Goal: Use online tool/utility

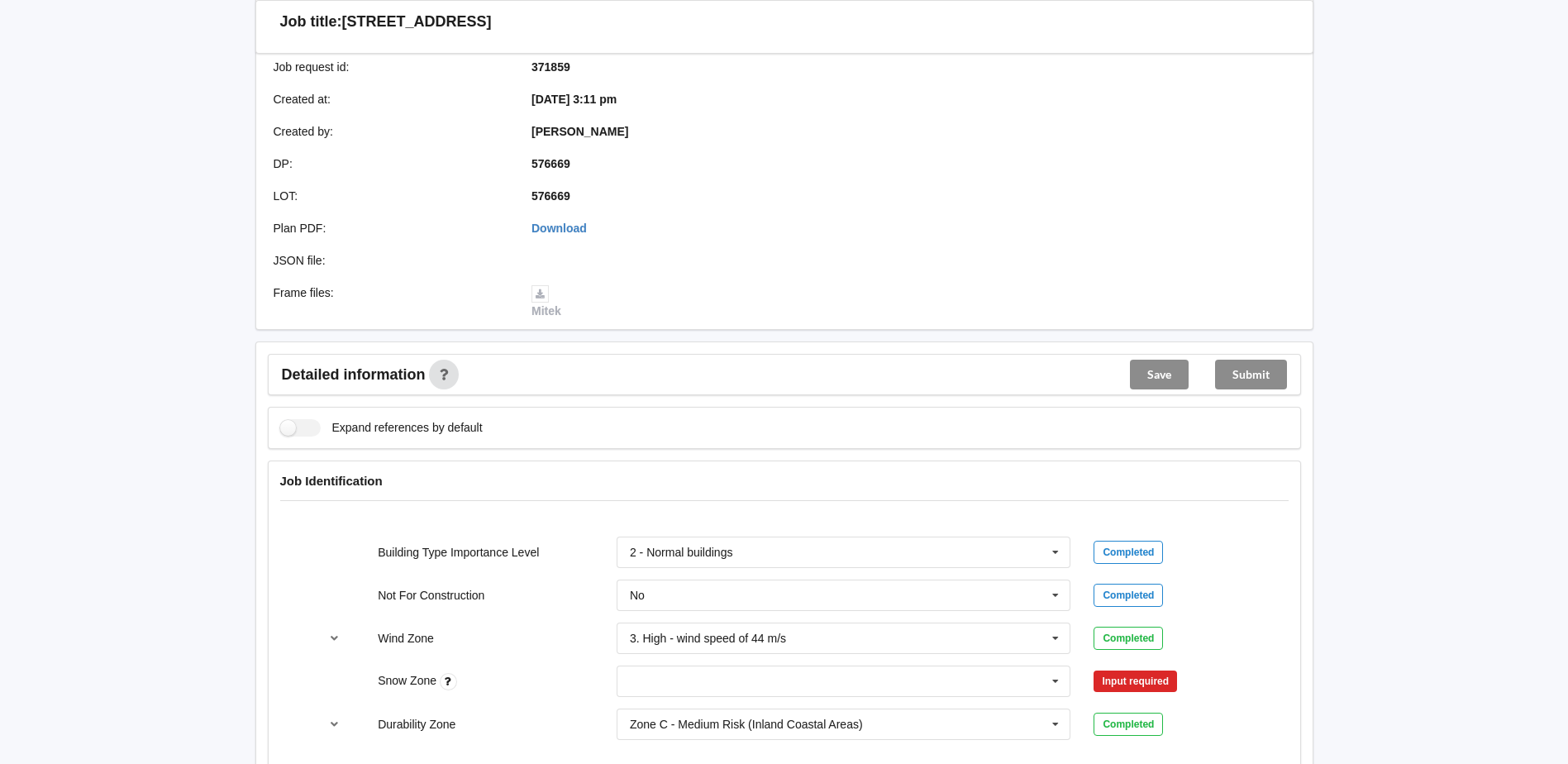
scroll to position [331, 0]
click at [653, 681] on input "text" at bounding box center [844, 679] width 452 height 29
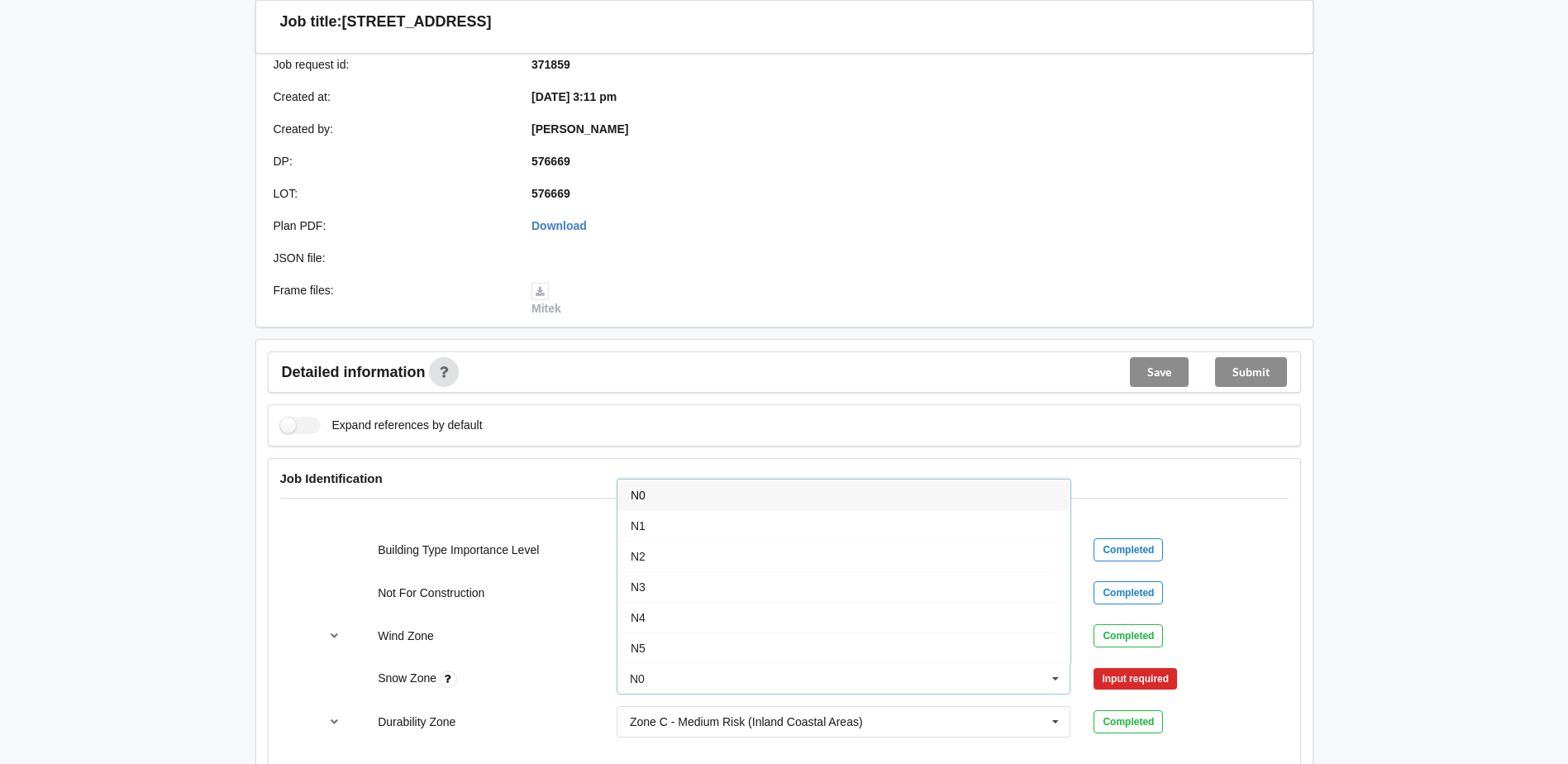
click at [652, 500] on div "N0" at bounding box center [844, 495] width 452 height 30
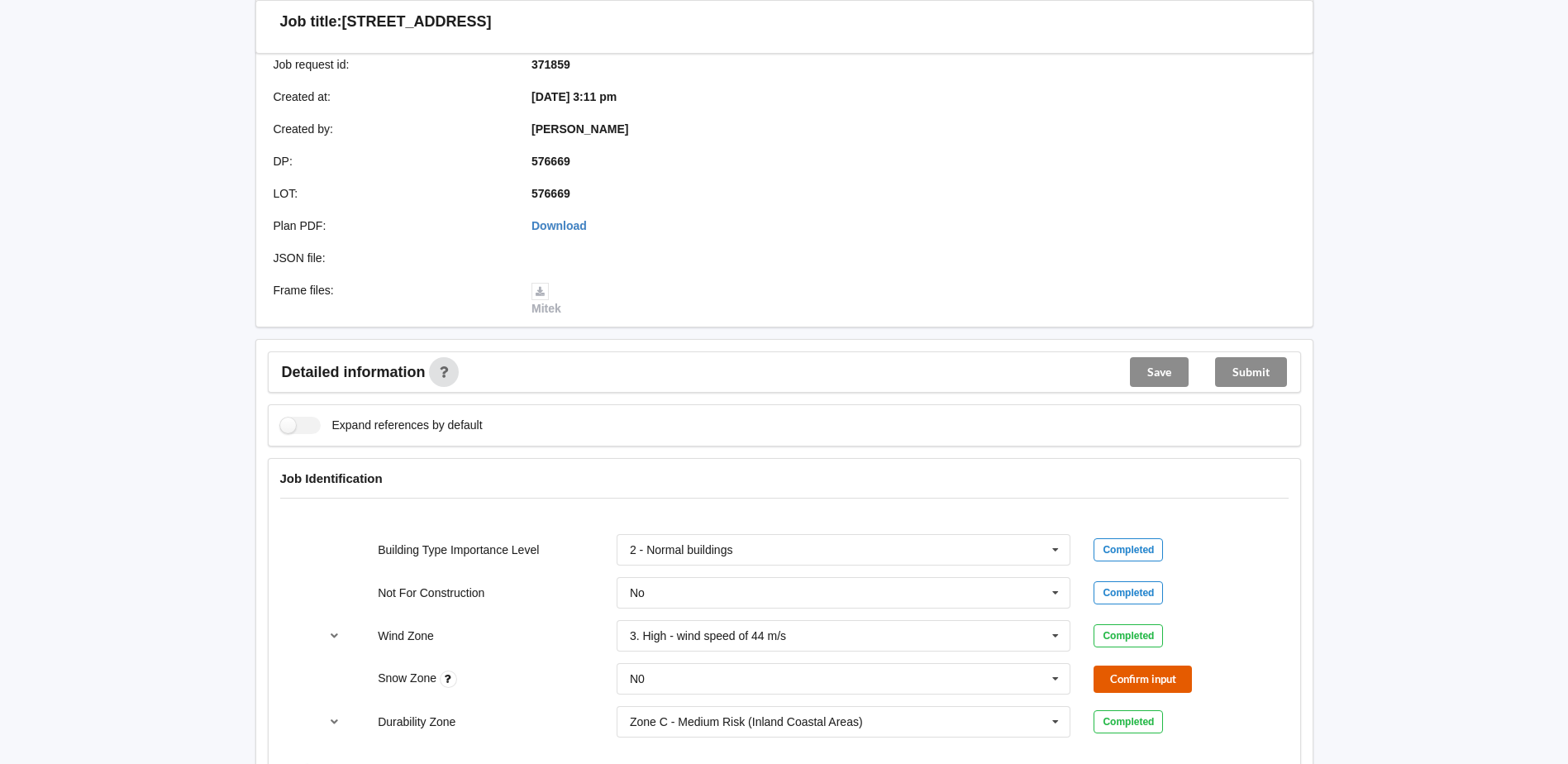
click at [1128, 672] on button "Confirm input" at bounding box center [1142, 679] width 99 height 28
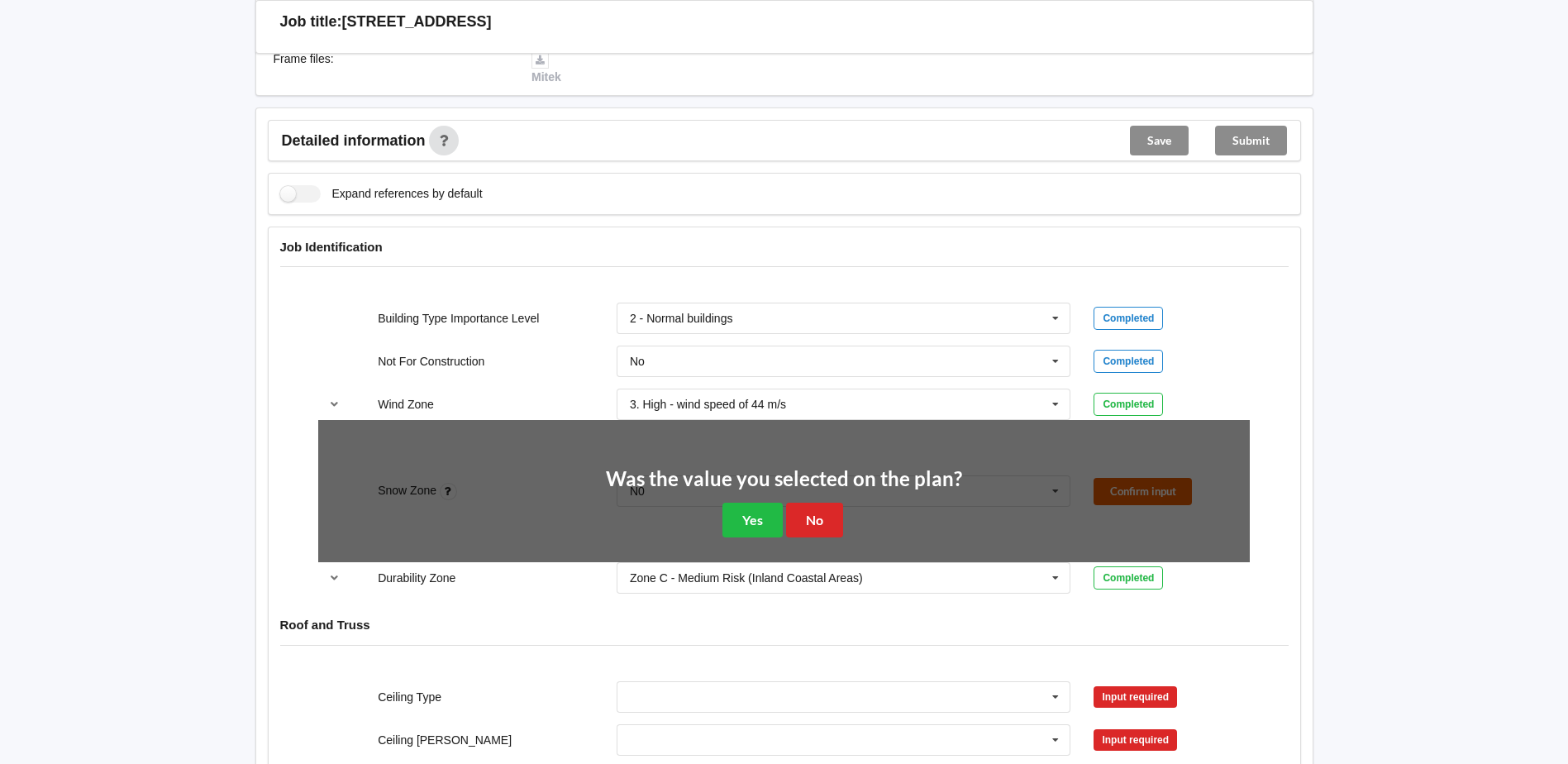
scroll to position [579, 0]
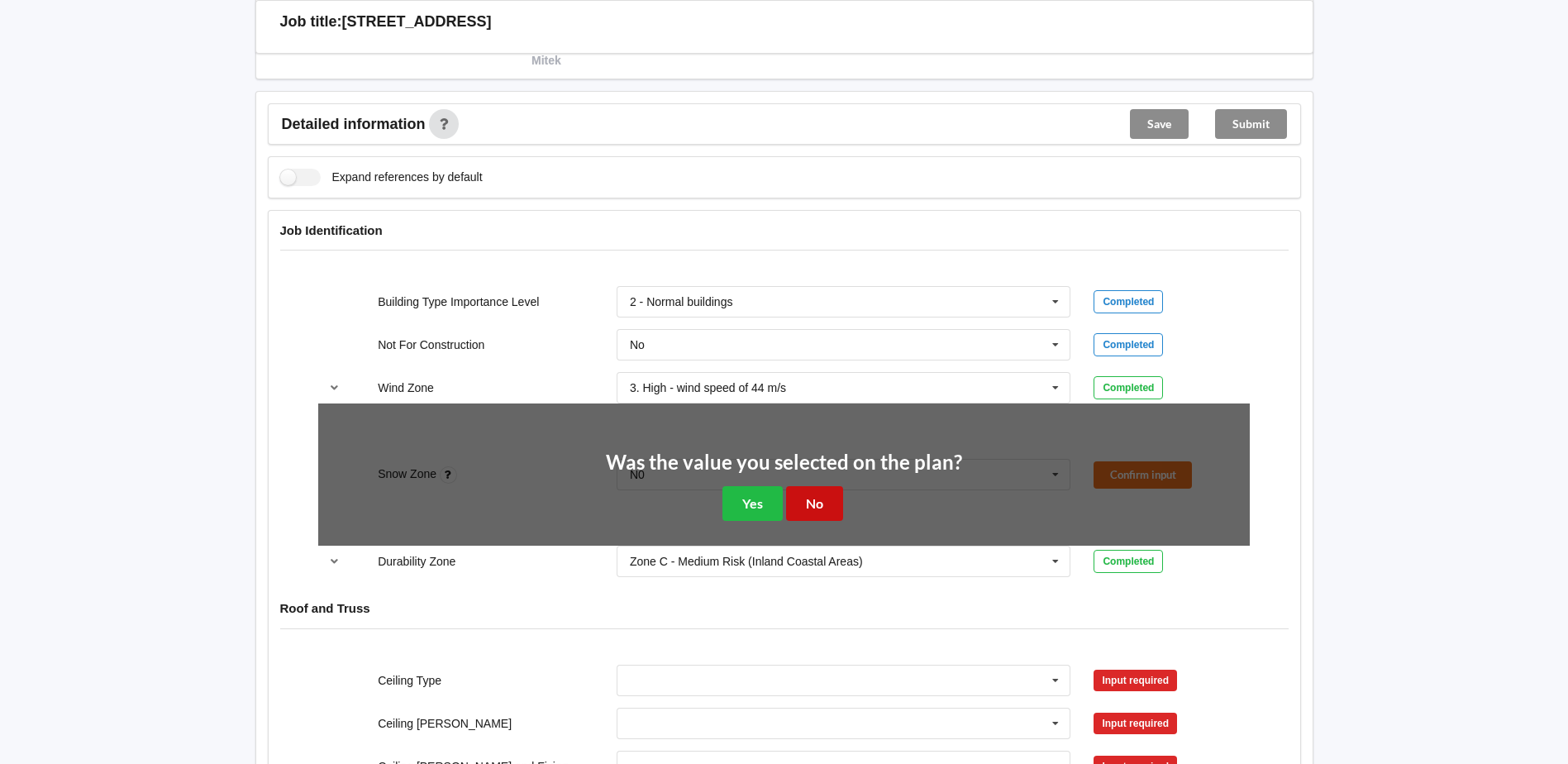
click at [812, 507] on button "No" at bounding box center [814, 503] width 57 height 34
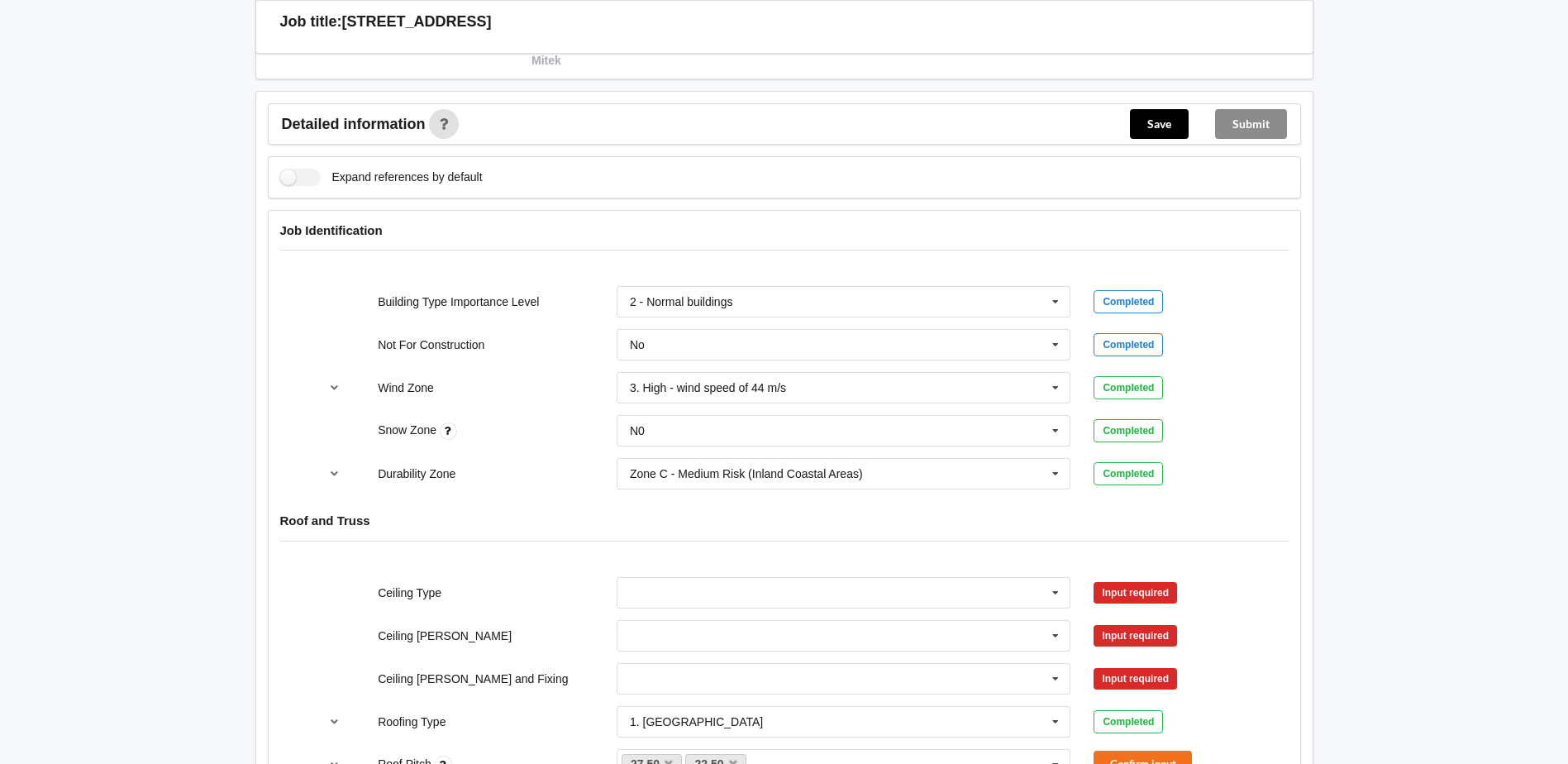
scroll to position [662, 0]
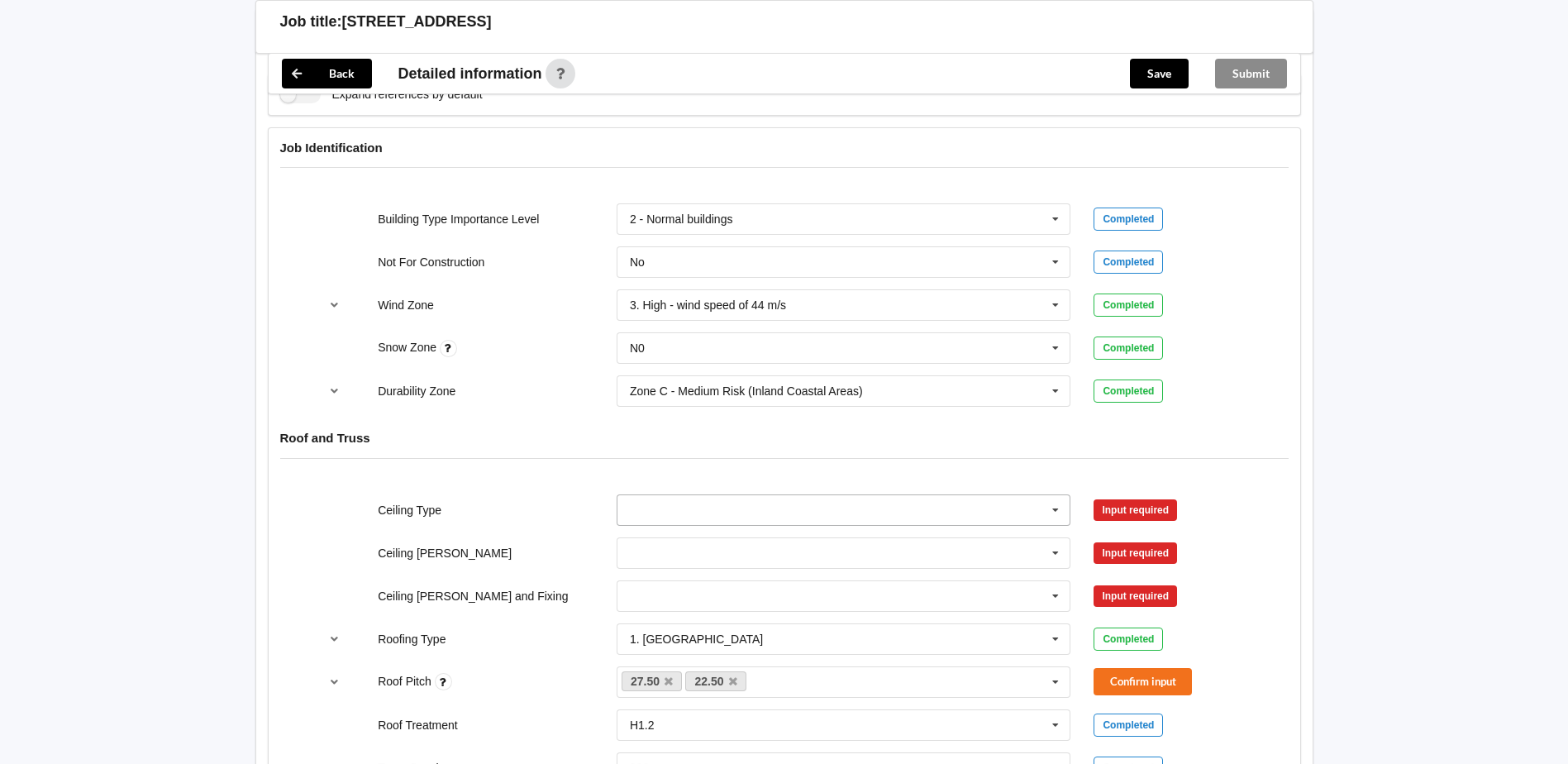
click at [653, 511] on input "text" at bounding box center [844, 510] width 452 height 29
click at [676, 543] on span "10mm Gib" at bounding box center [657, 541] width 53 height 13
click at [1180, 503] on button "Confirm input" at bounding box center [1142, 510] width 99 height 28
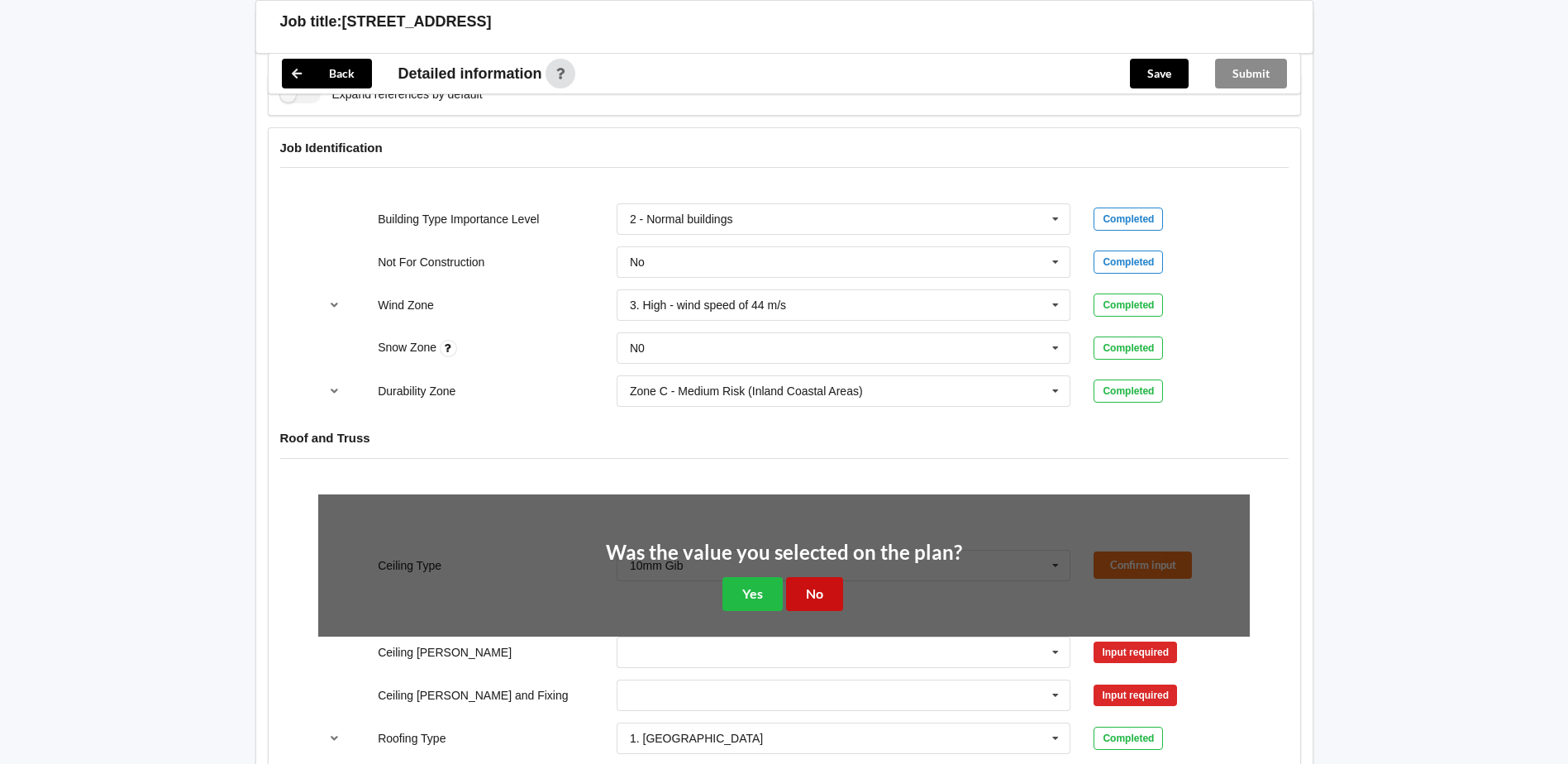
click at [809, 597] on button "No" at bounding box center [814, 594] width 57 height 34
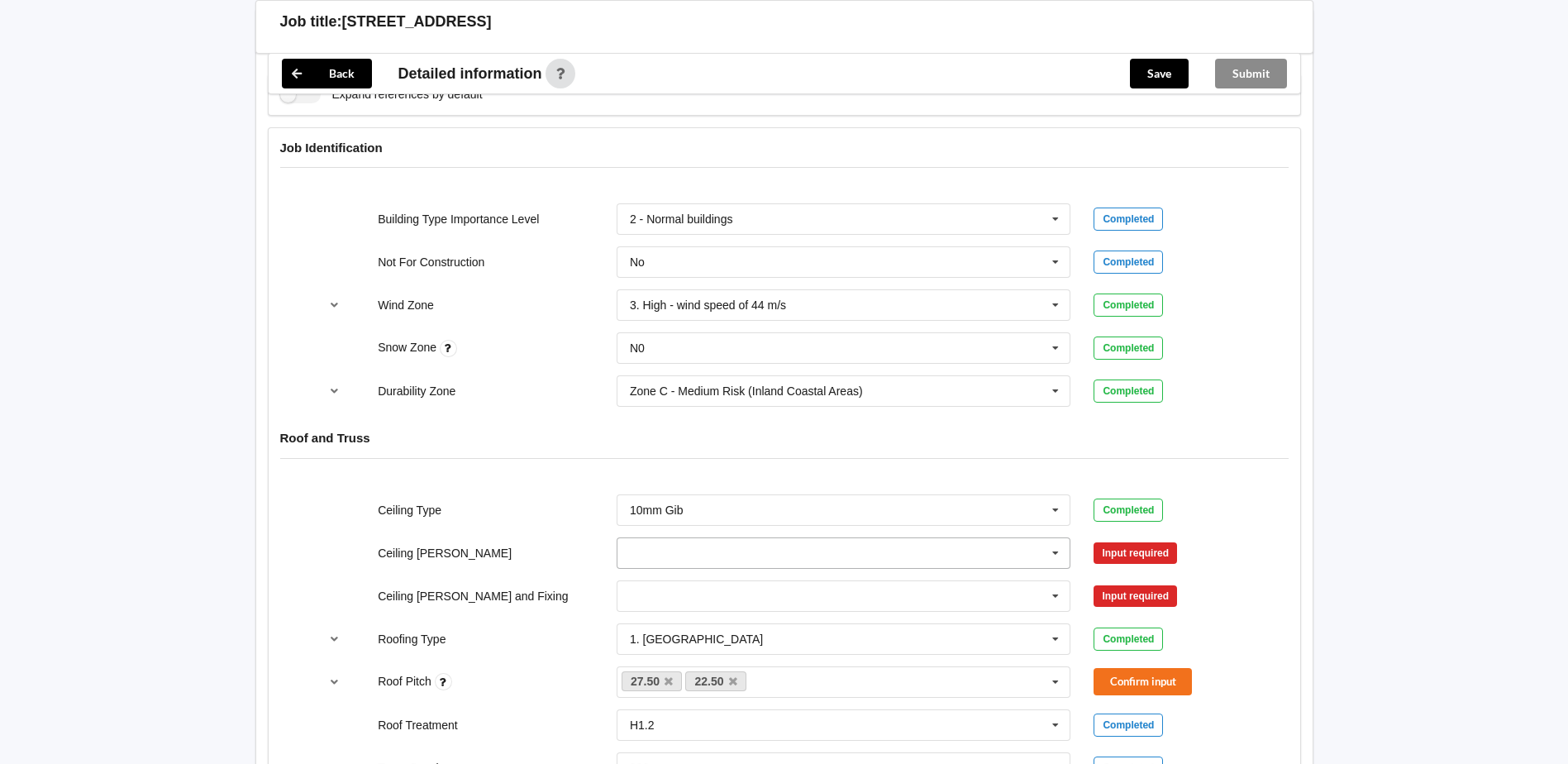
click at [684, 552] on input "text" at bounding box center [844, 552] width 452 height 29
click at [659, 591] on div "400mm" at bounding box center [844, 583] width 452 height 30
click at [1131, 556] on button "Confirm input" at bounding box center [1142, 552] width 99 height 28
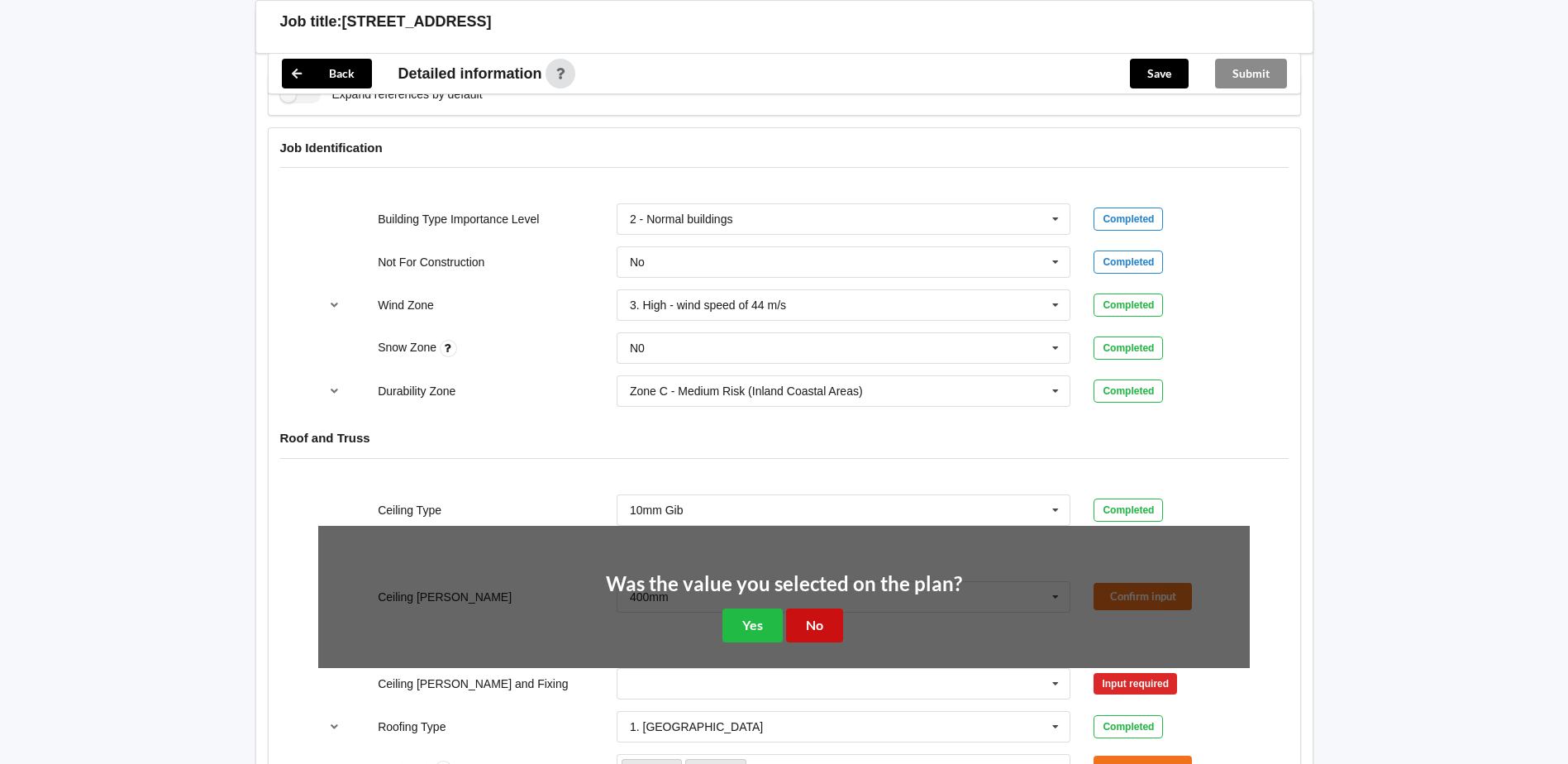
click at [823, 620] on button "No" at bounding box center [814, 625] width 57 height 34
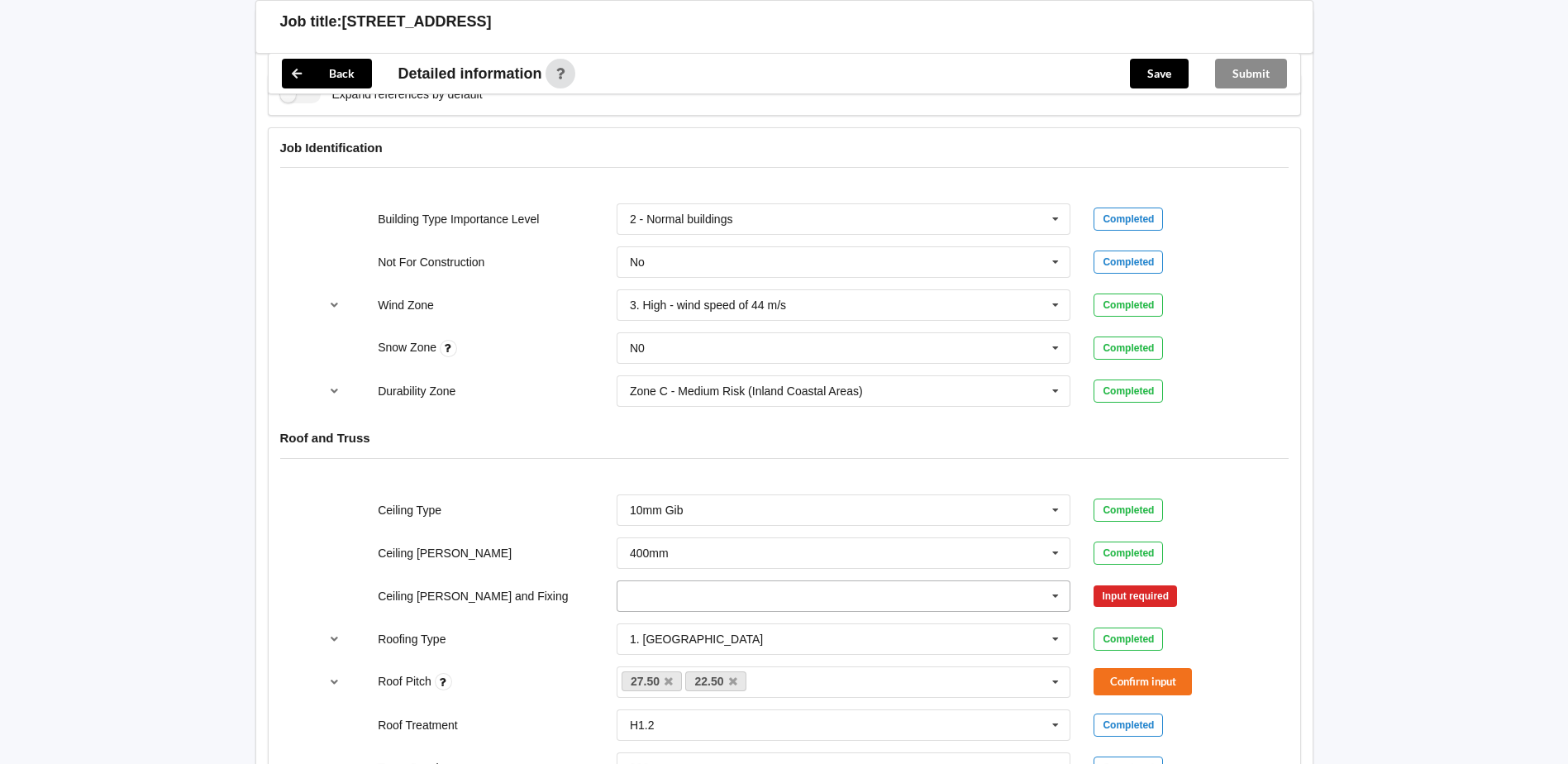
click at [652, 597] on input "text" at bounding box center [844, 596] width 452 height 29
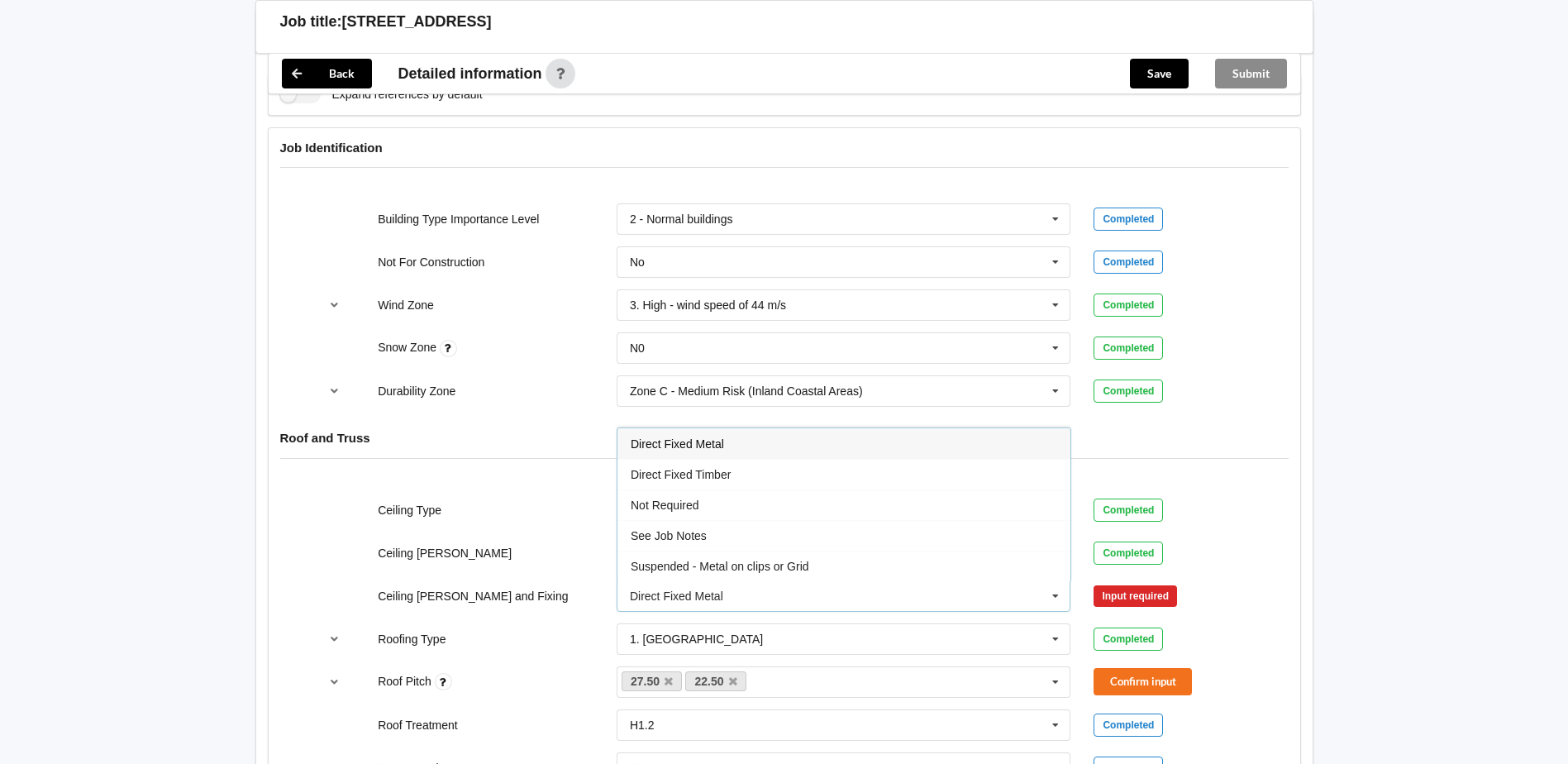
click at [714, 481] on div "Direct Fixed Timber" at bounding box center [844, 474] width 452 height 30
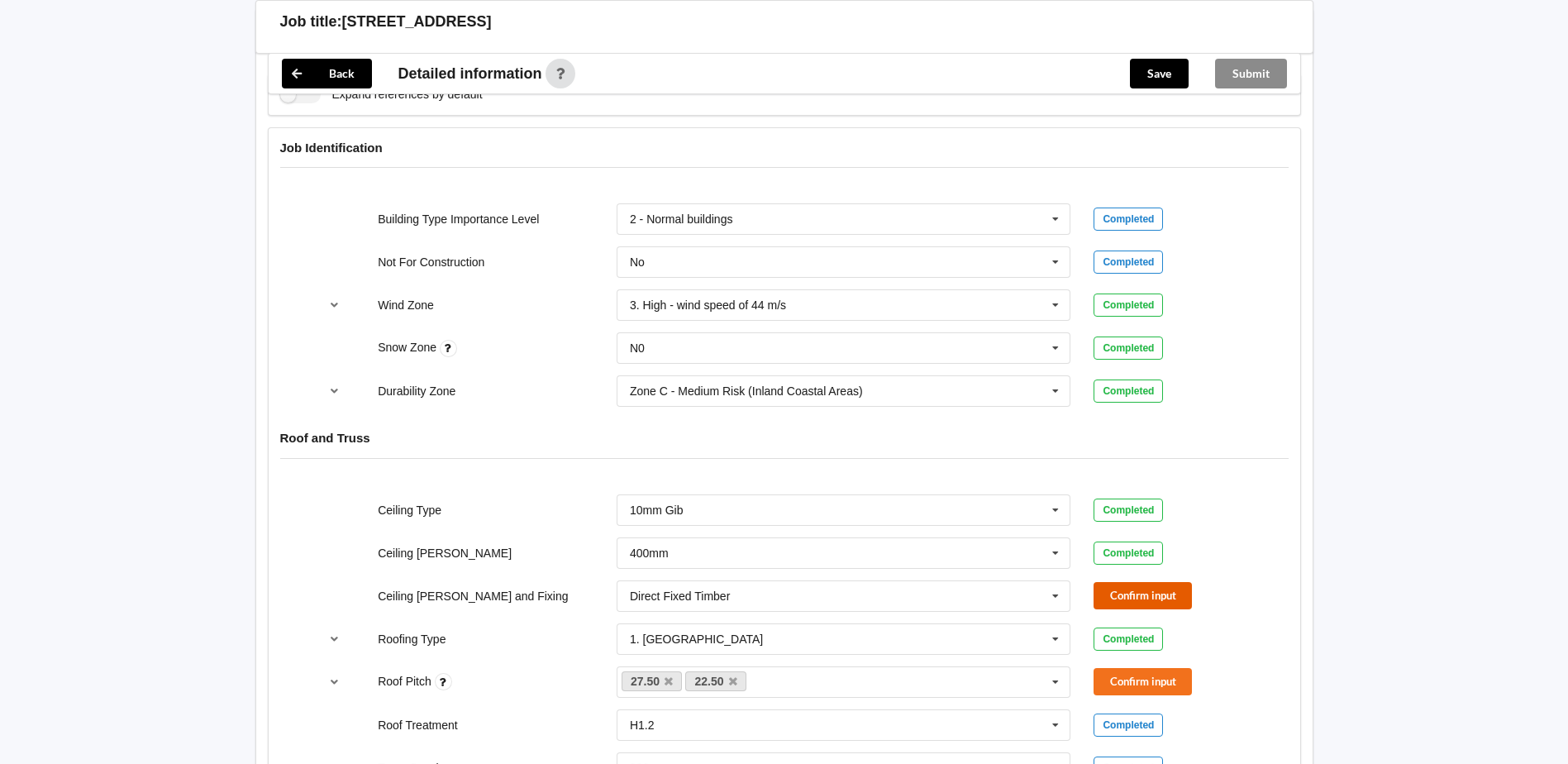
click at [1127, 601] on button "Confirm input" at bounding box center [1142, 596] width 99 height 28
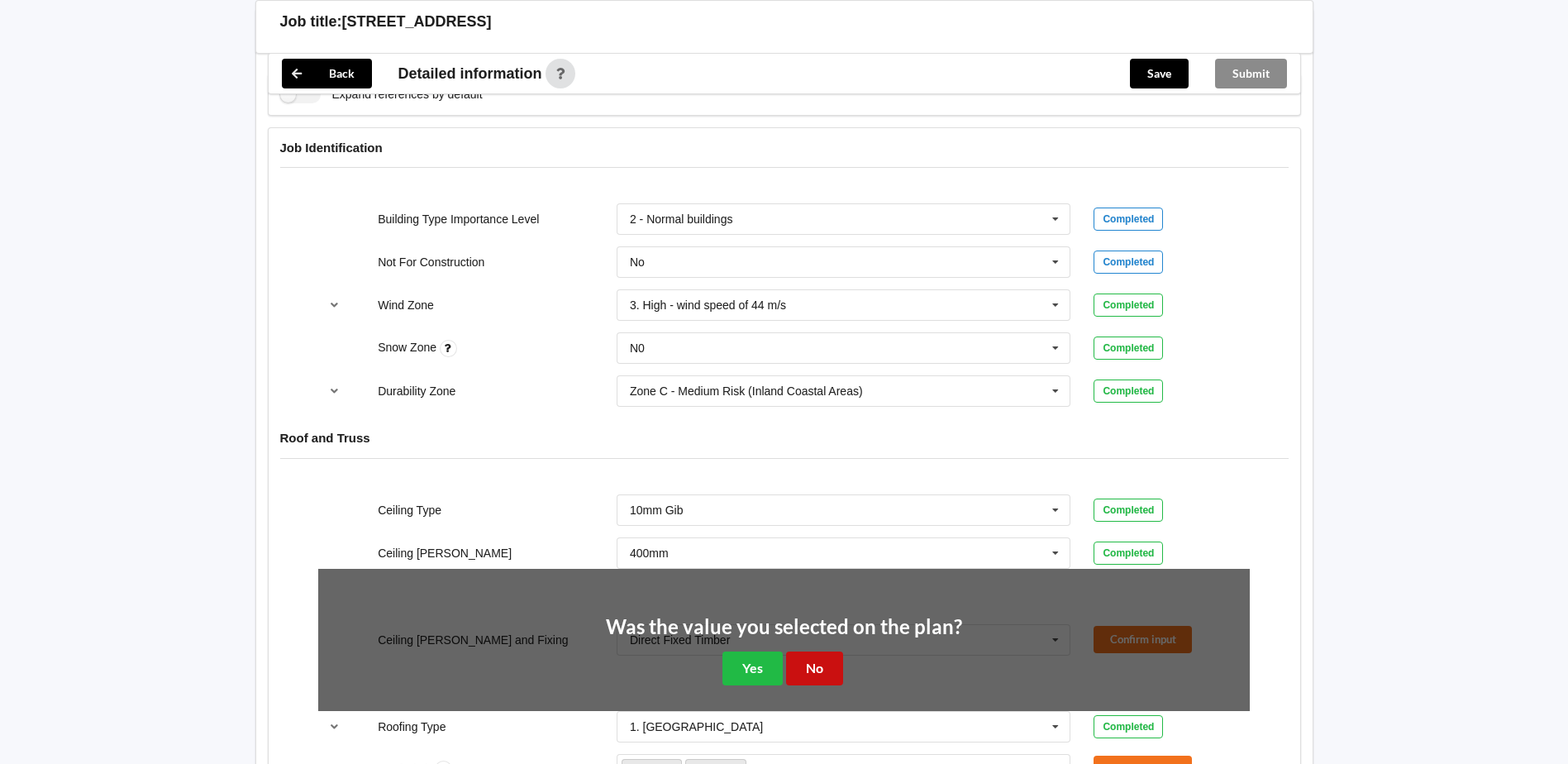
click at [805, 677] on button "No" at bounding box center [814, 669] width 57 height 34
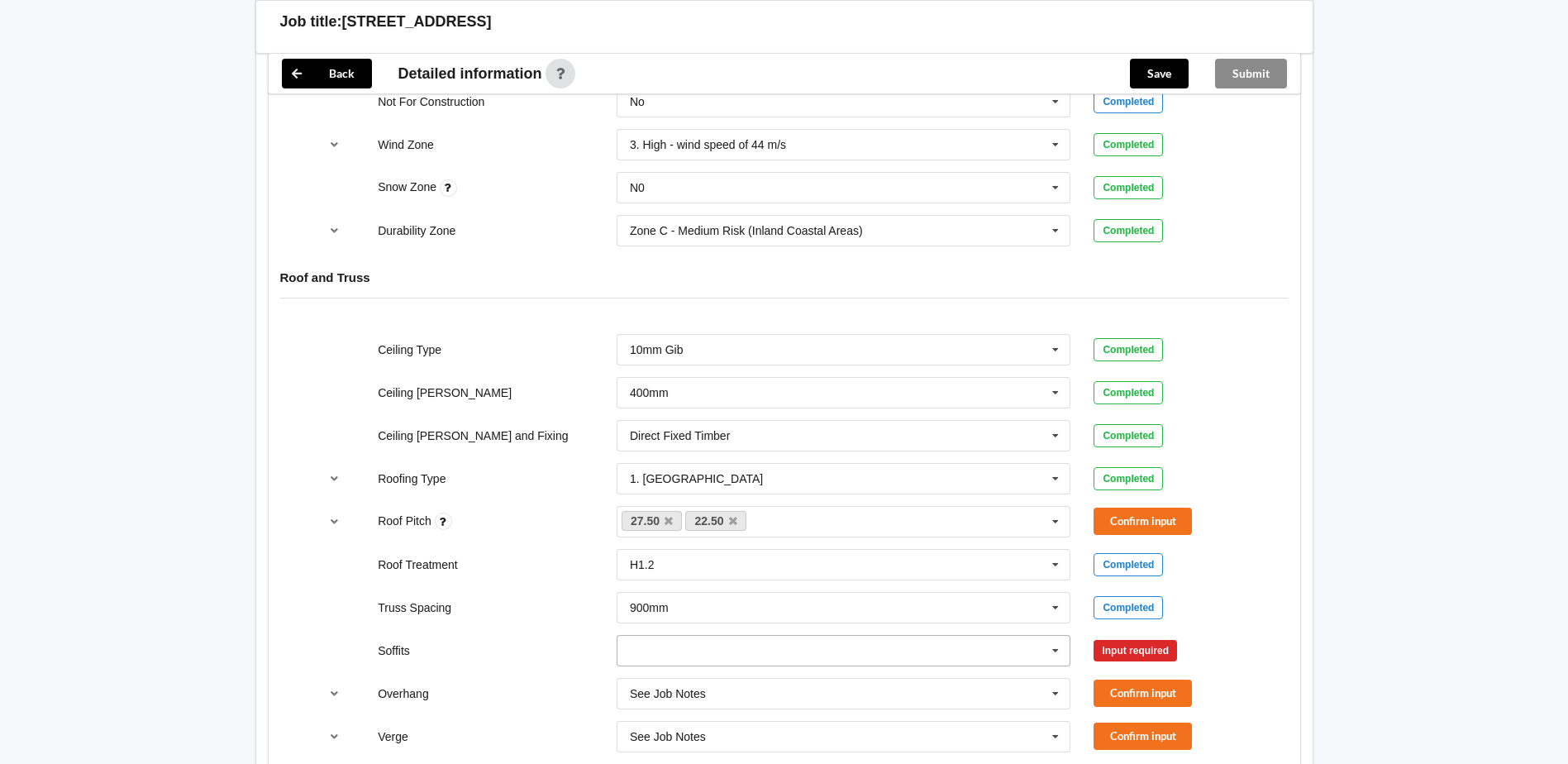
scroll to position [827, 0]
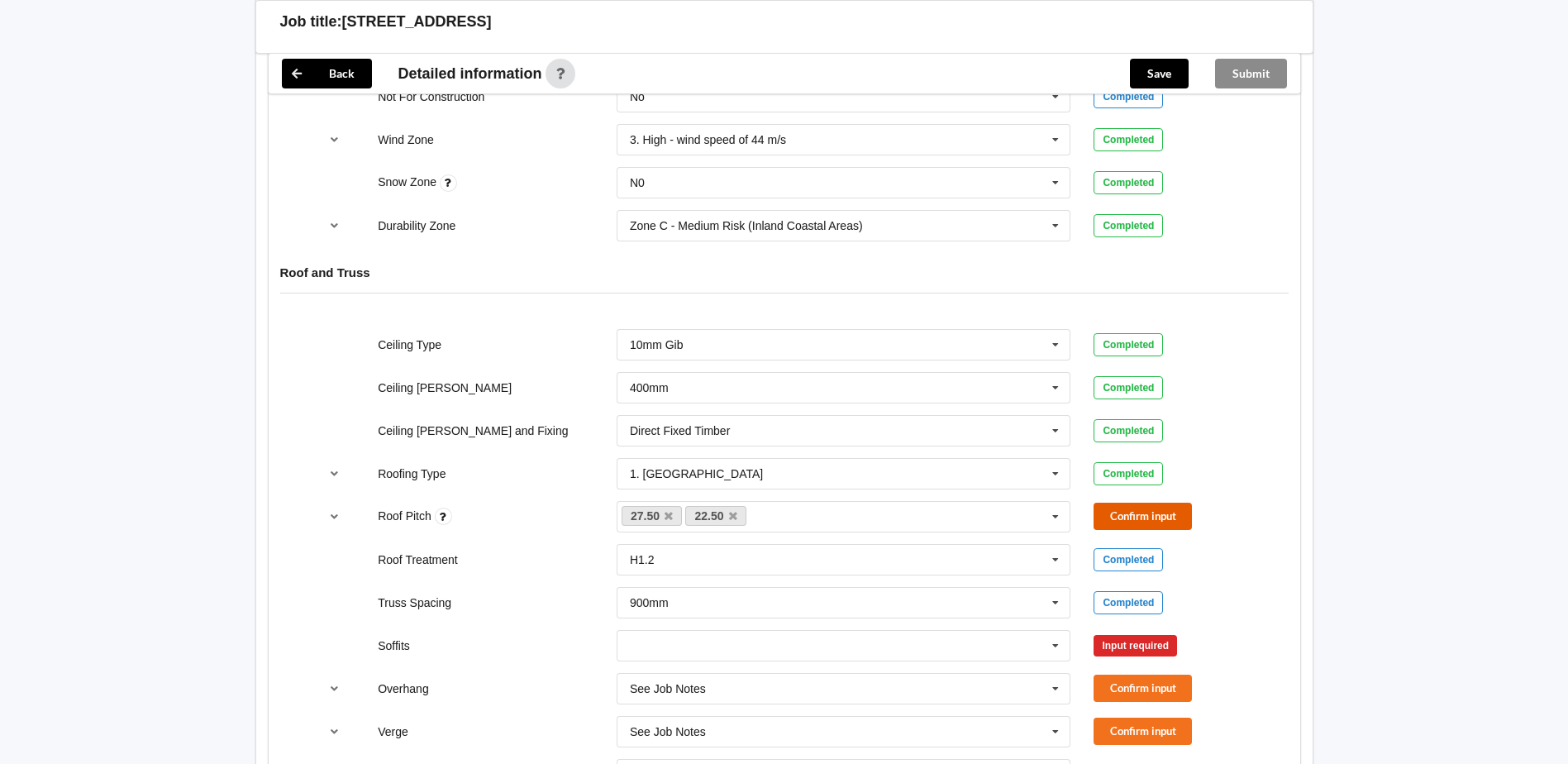
click at [1124, 520] on button "Confirm input" at bounding box center [1142, 516] width 99 height 28
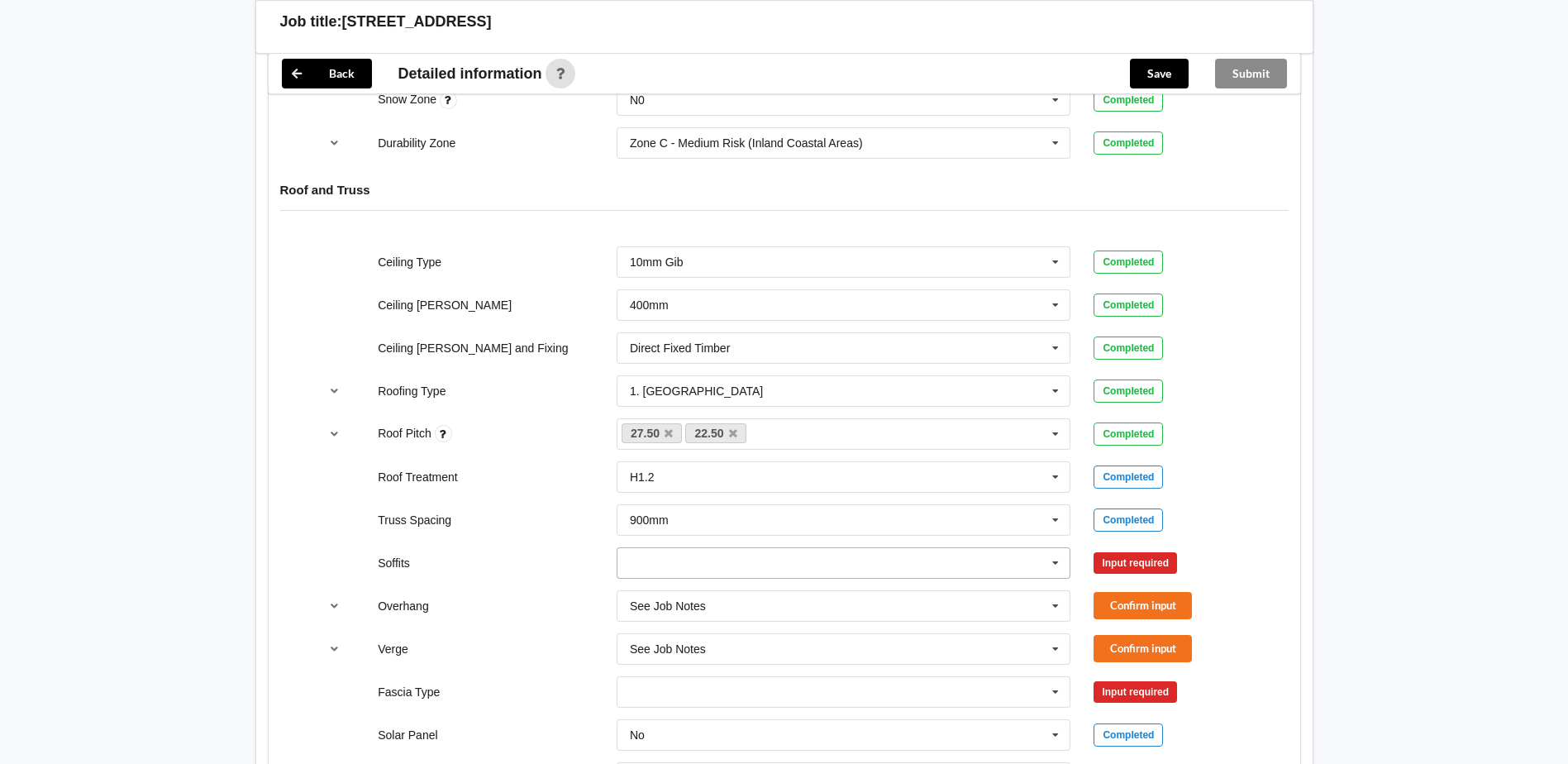
click at [692, 567] on input "text" at bounding box center [844, 562] width 452 height 29
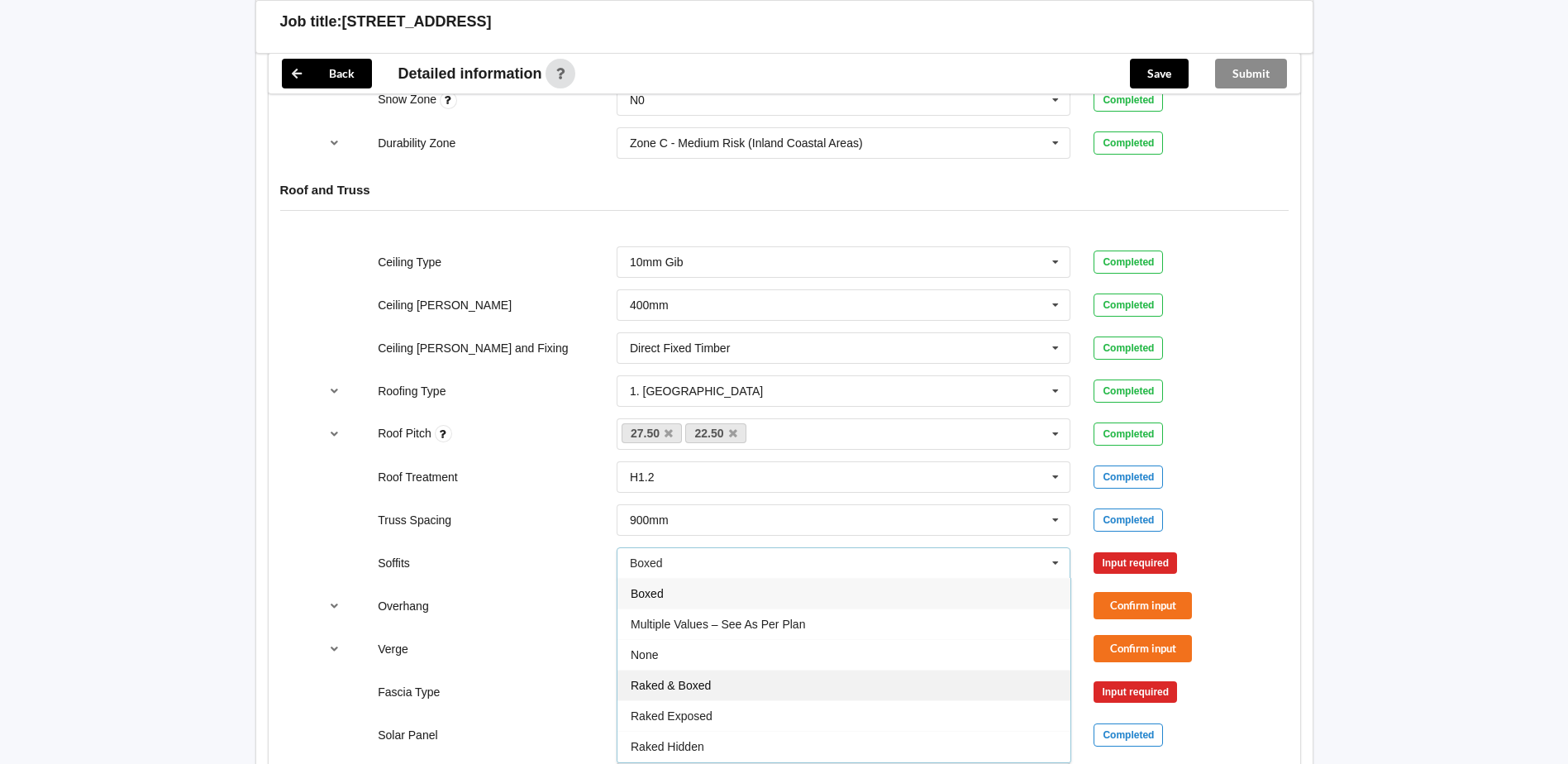
click at [678, 688] on span "Raked & Boxed" at bounding box center [670, 685] width 80 height 13
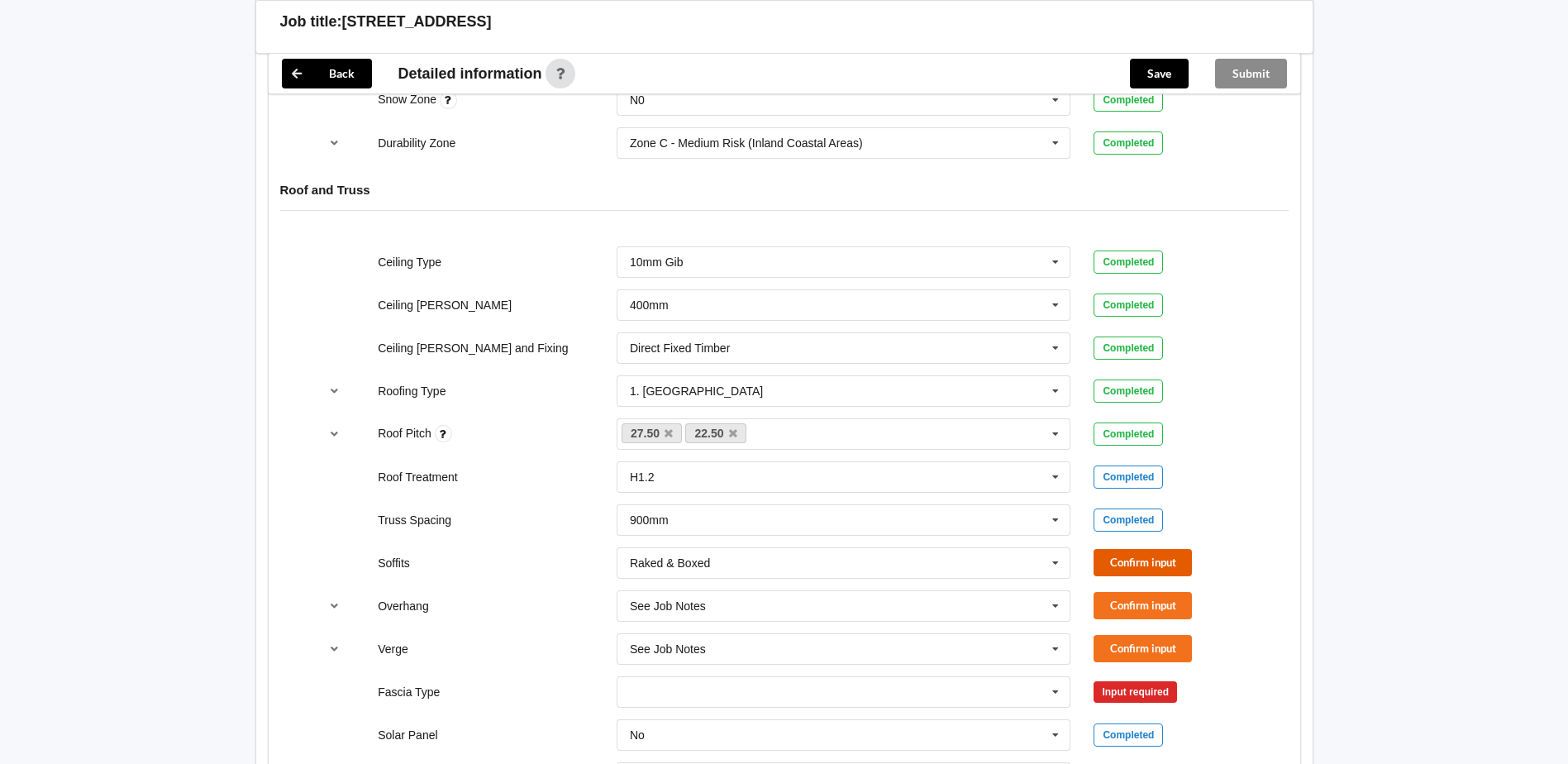
click at [1140, 557] on button "Confirm input" at bounding box center [1142, 562] width 99 height 28
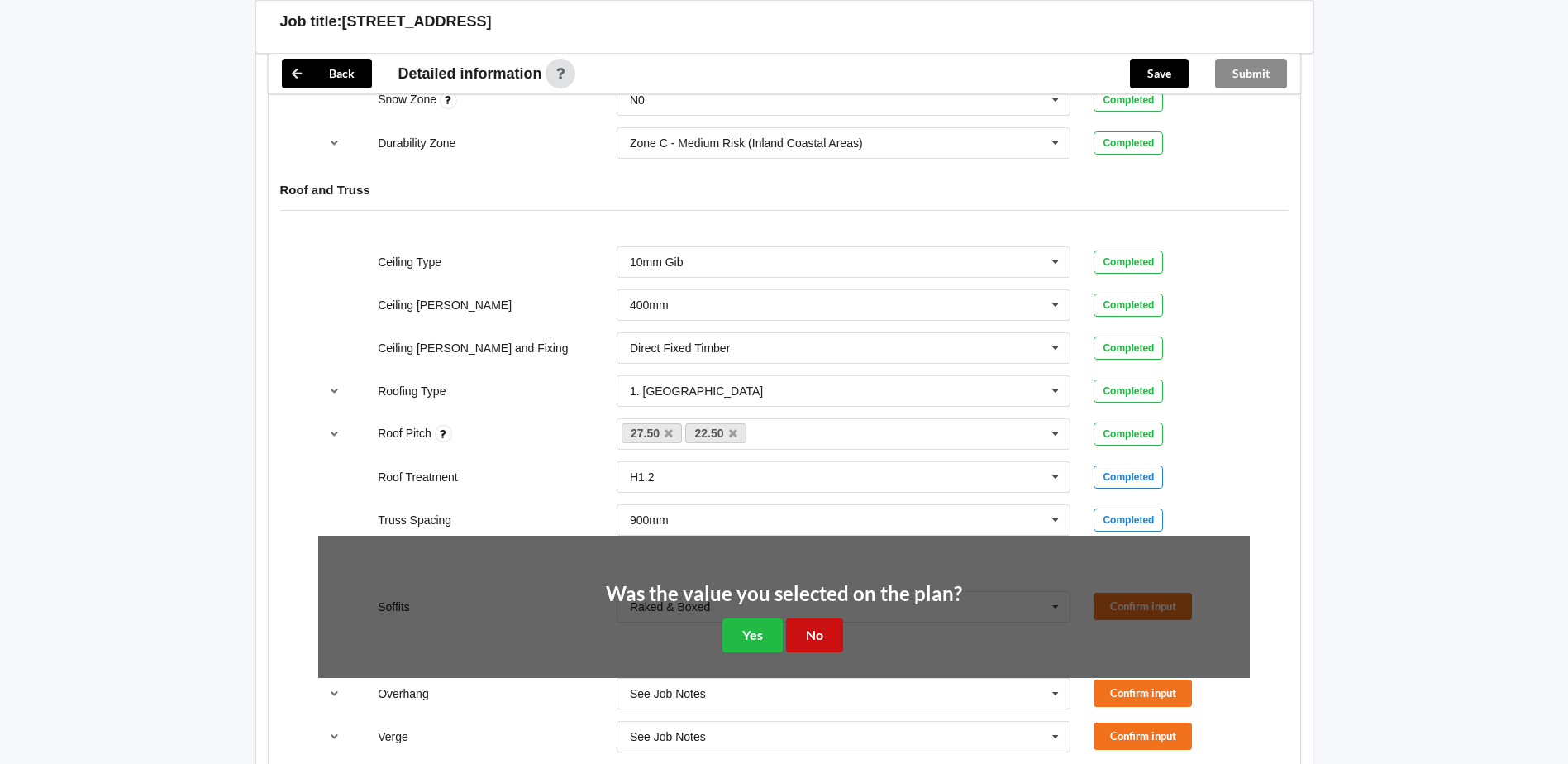
click at [813, 639] on button "No" at bounding box center [814, 635] width 57 height 34
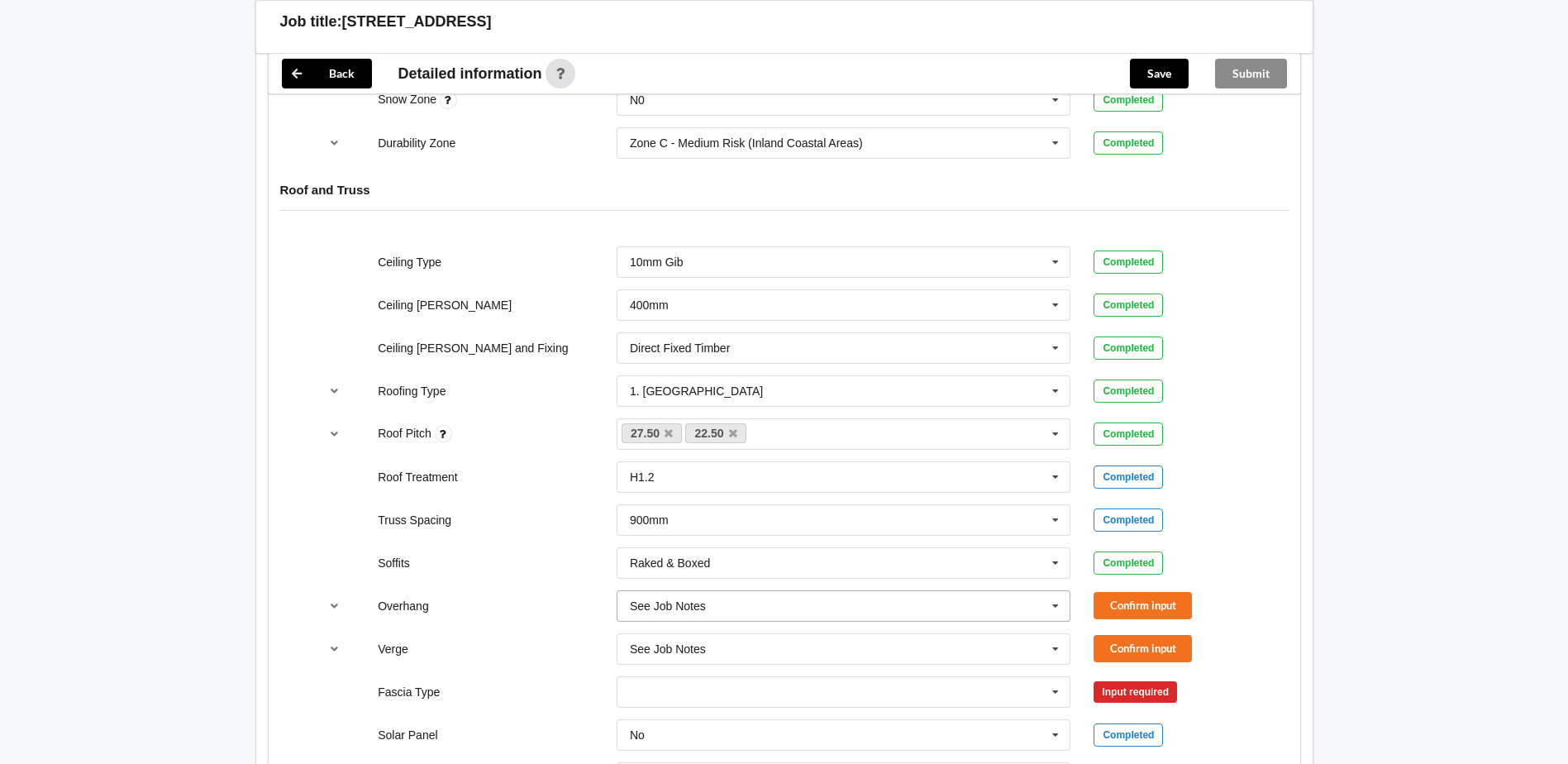
click at [735, 607] on input "text" at bounding box center [844, 606] width 452 height 29
click at [716, 583] on div "Multiple Values – See As Per Plan" at bounding box center [844, 574] width 452 height 30
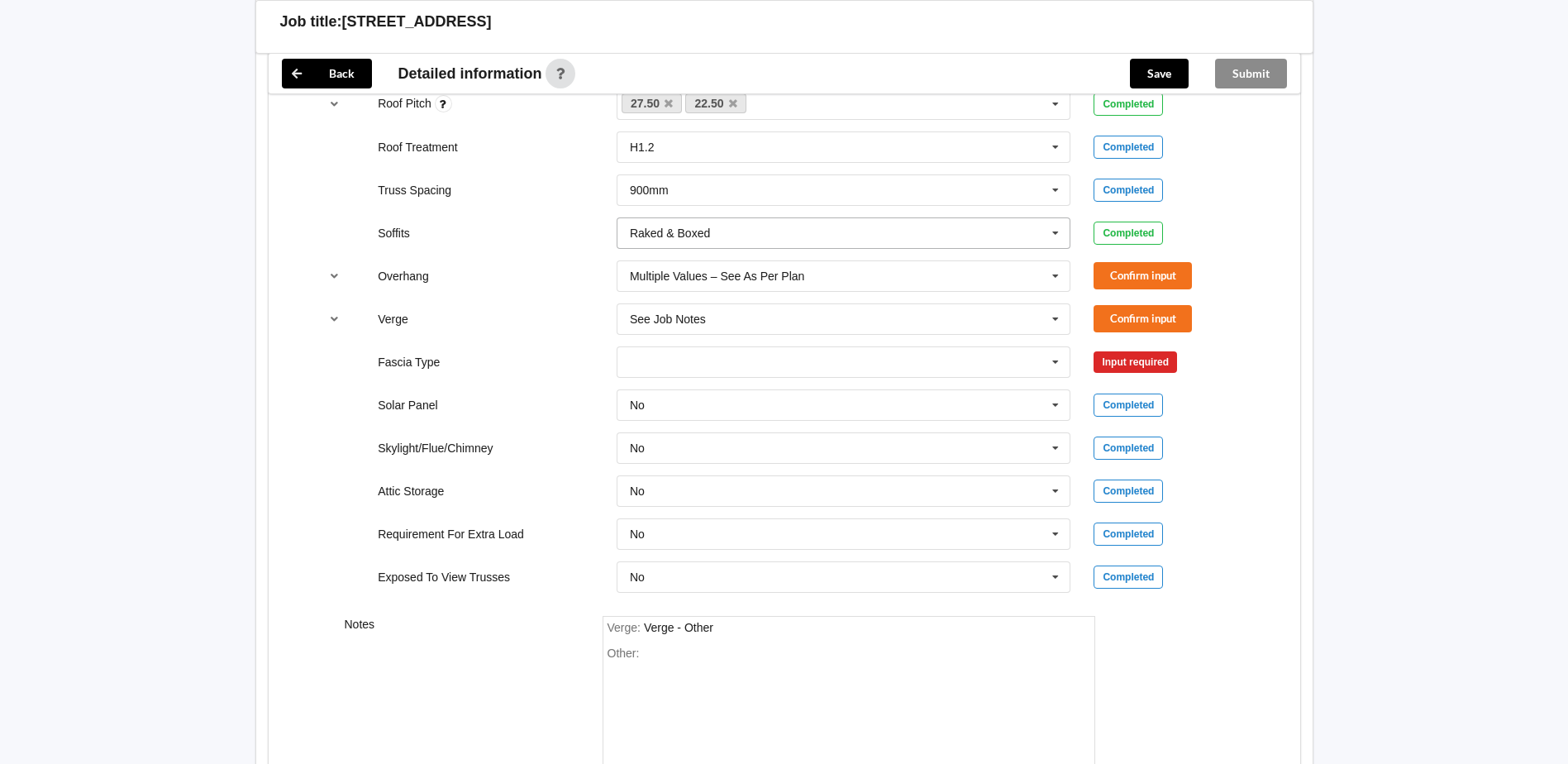
scroll to position [1241, 0]
click at [1130, 274] on button "Confirm input" at bounding box center [1142, 275] width 99 height 28
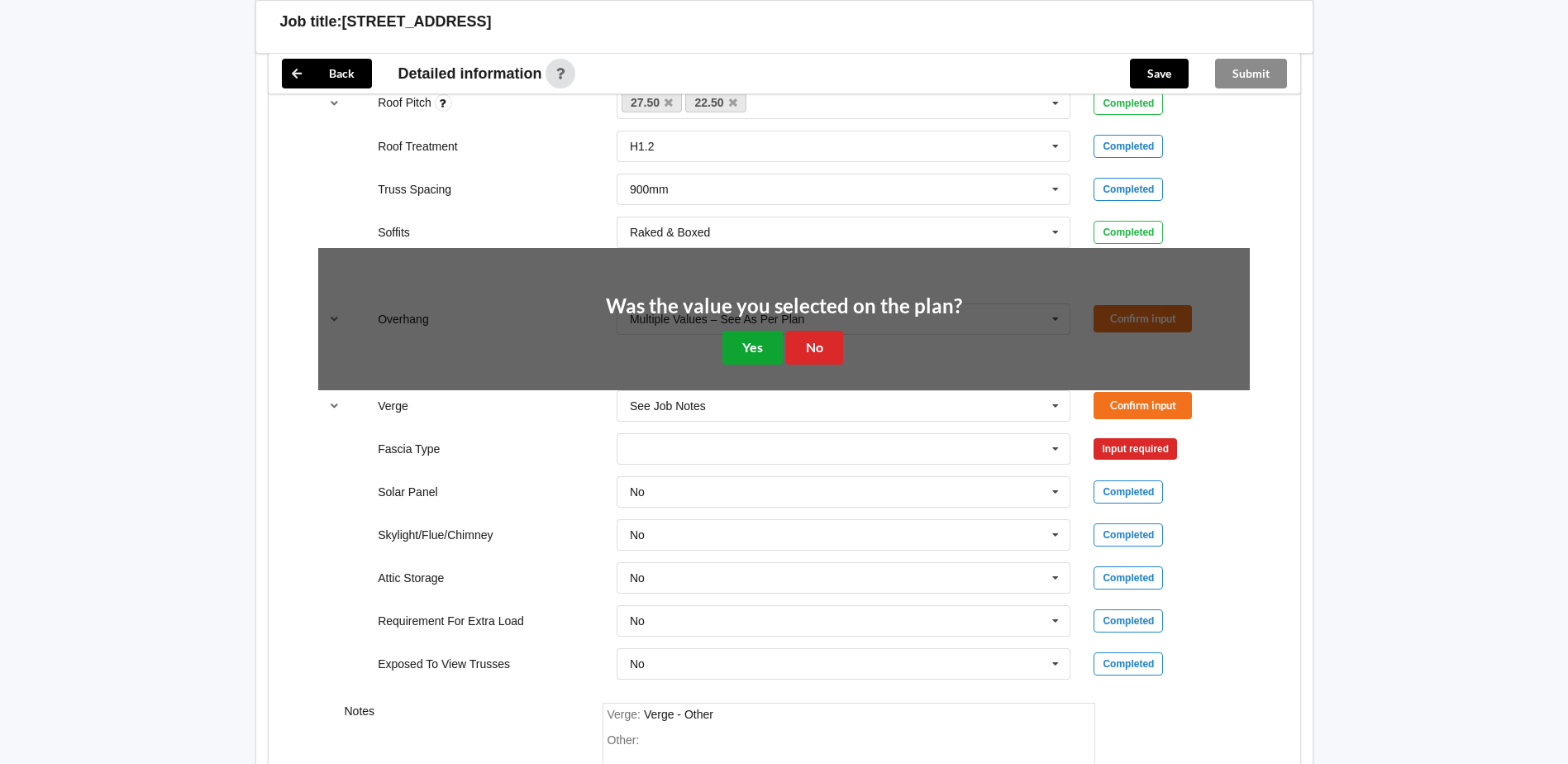
click at [761, 351] on button "Yes" at bounding box center [753, 348] width 60 height 34
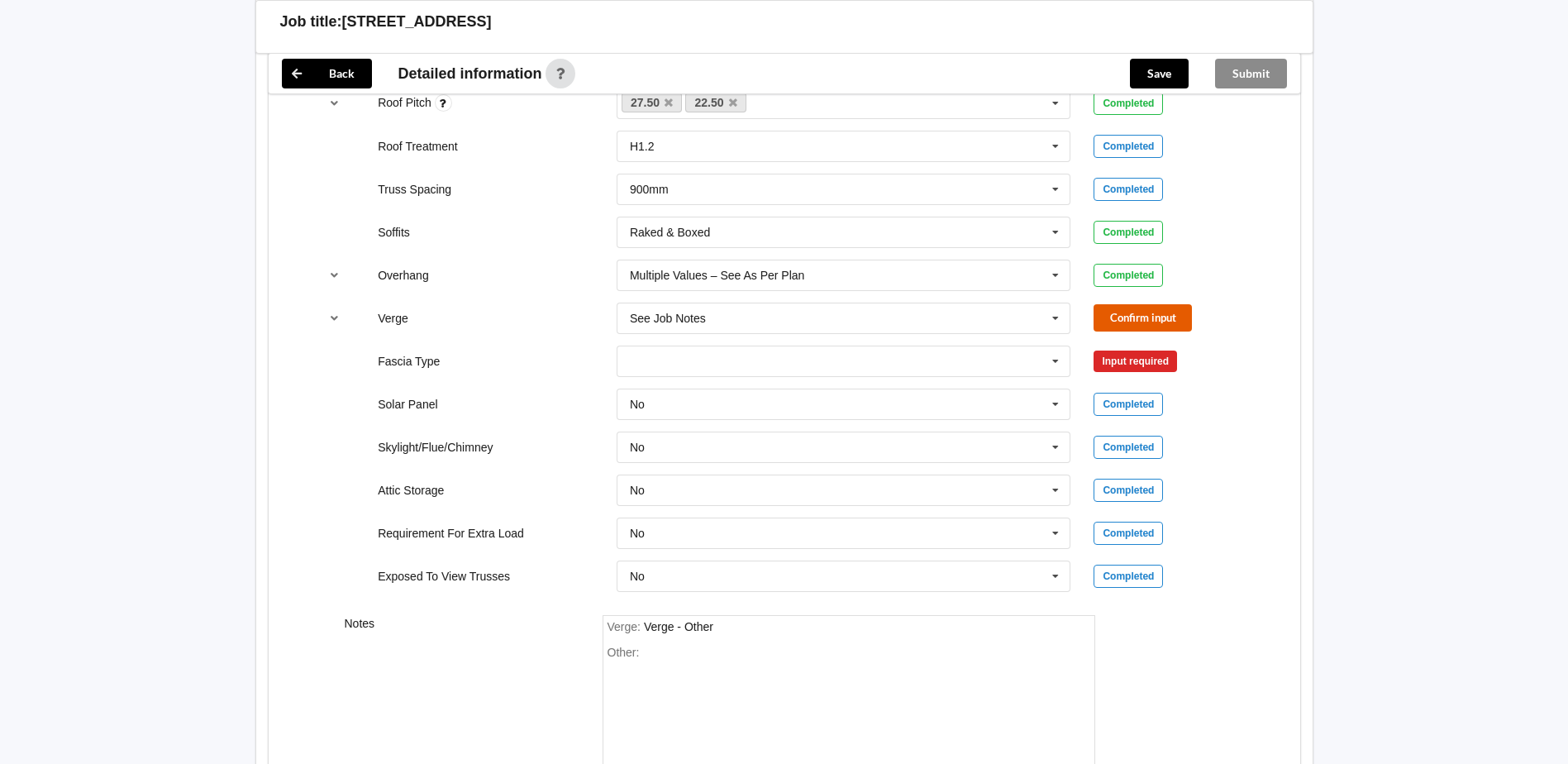
click at [1144, 319] on button "Confirm input" at bounding box center [1142, 318] width 99 height 28
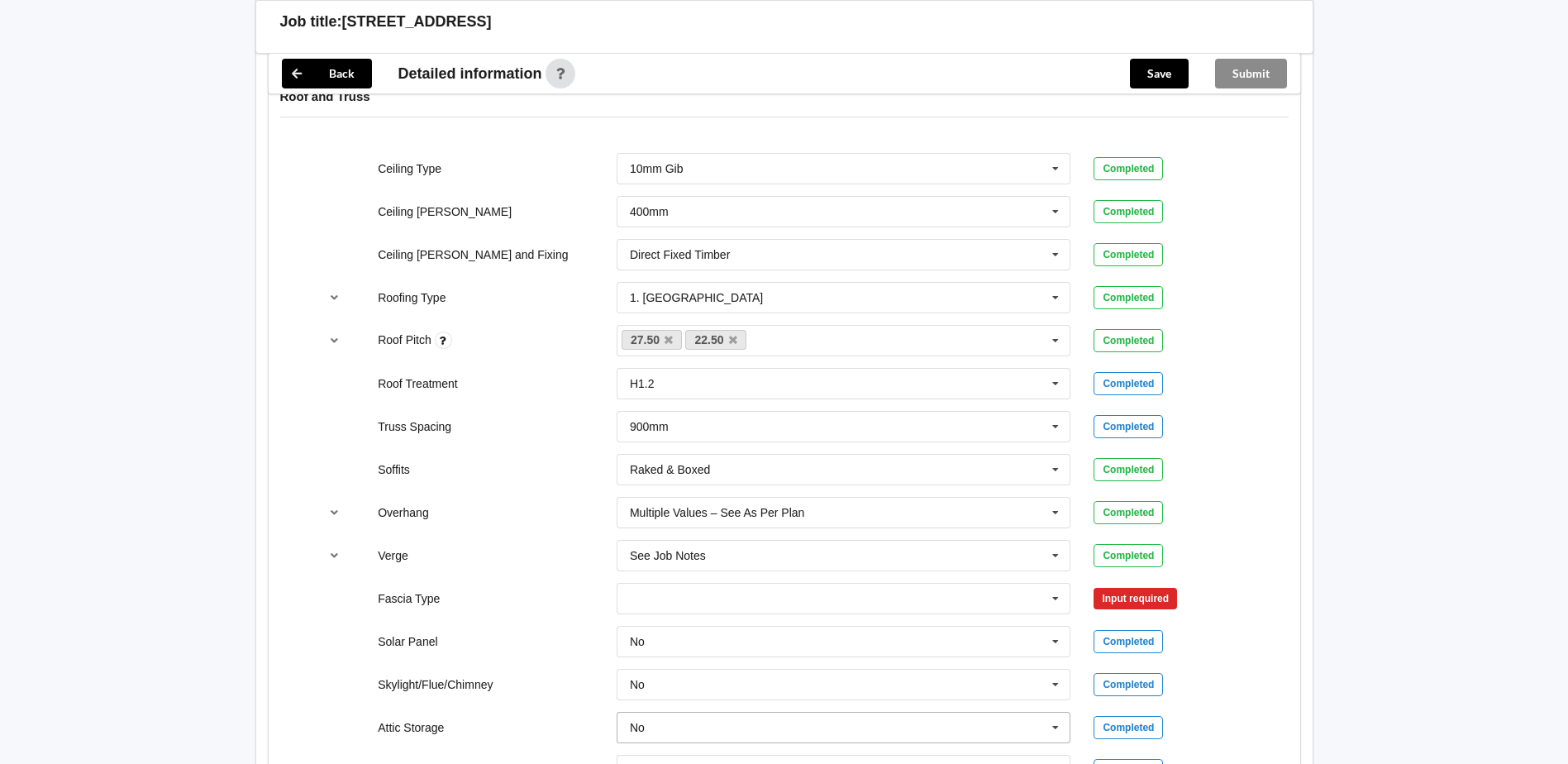
scroll to position [993, 0]
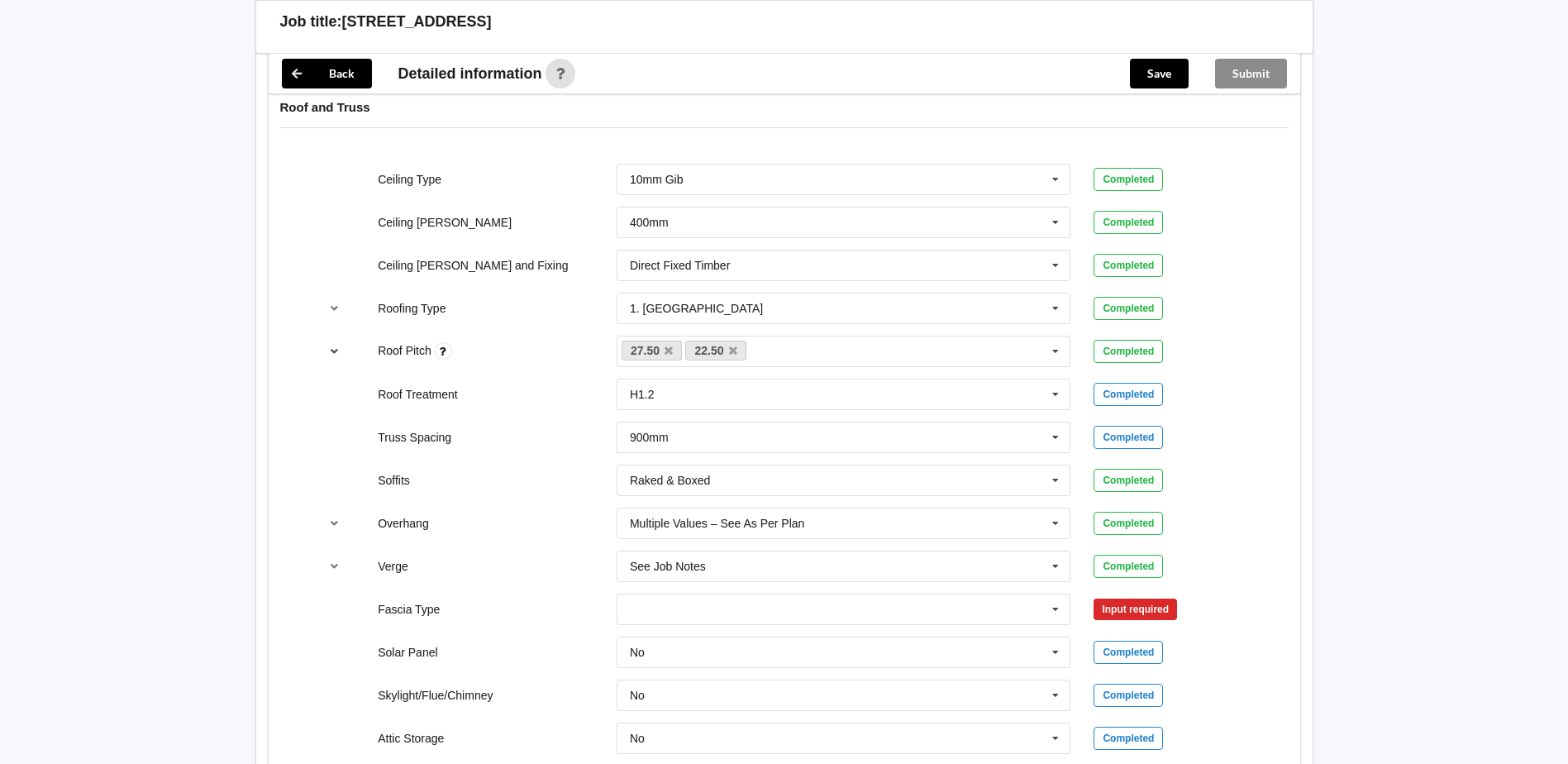
click at [335, 356] on icon "reference-toggle" at bounding box center [334, 350] width 14 height 10
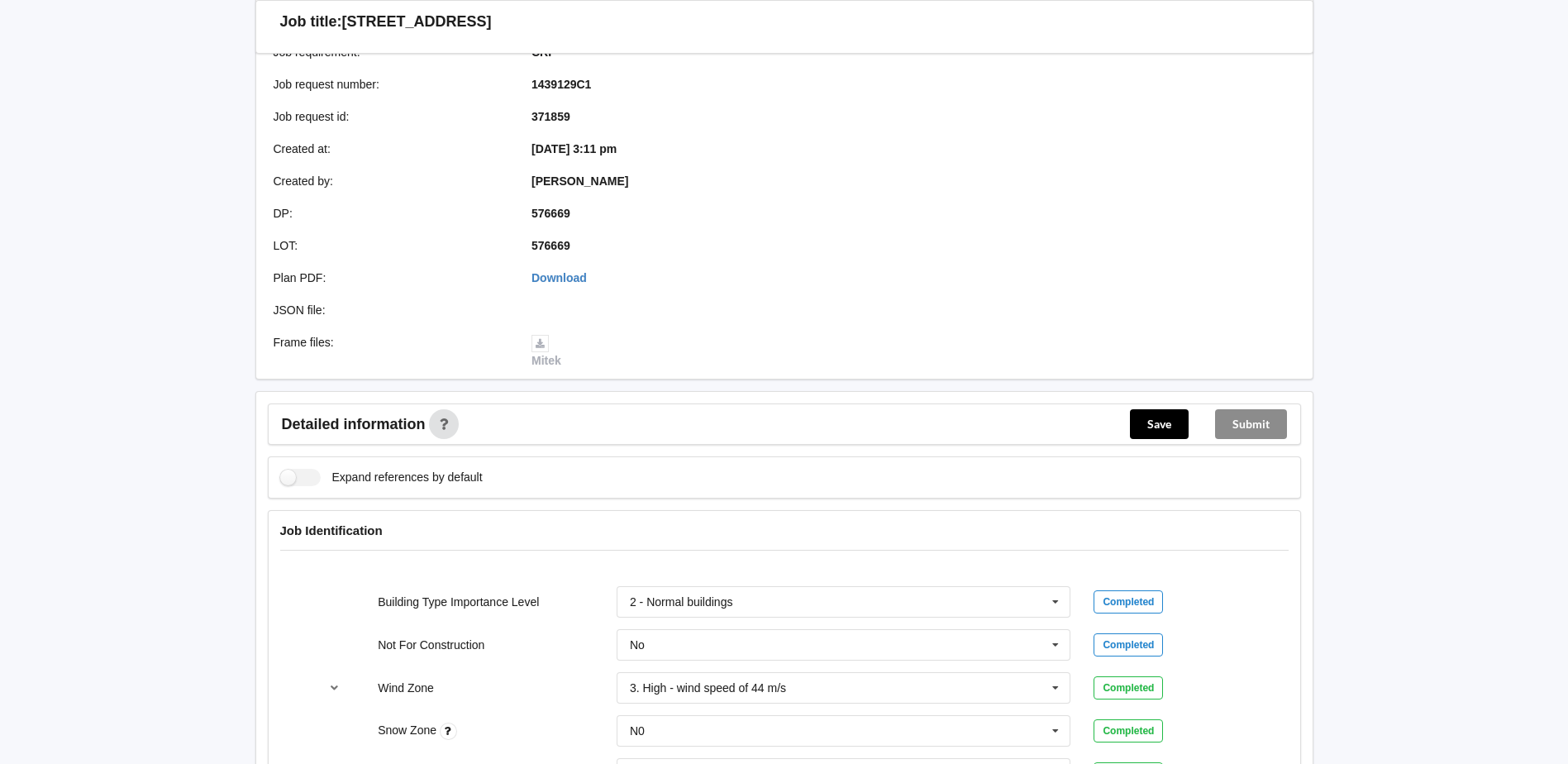
scroll to position [0, 0]
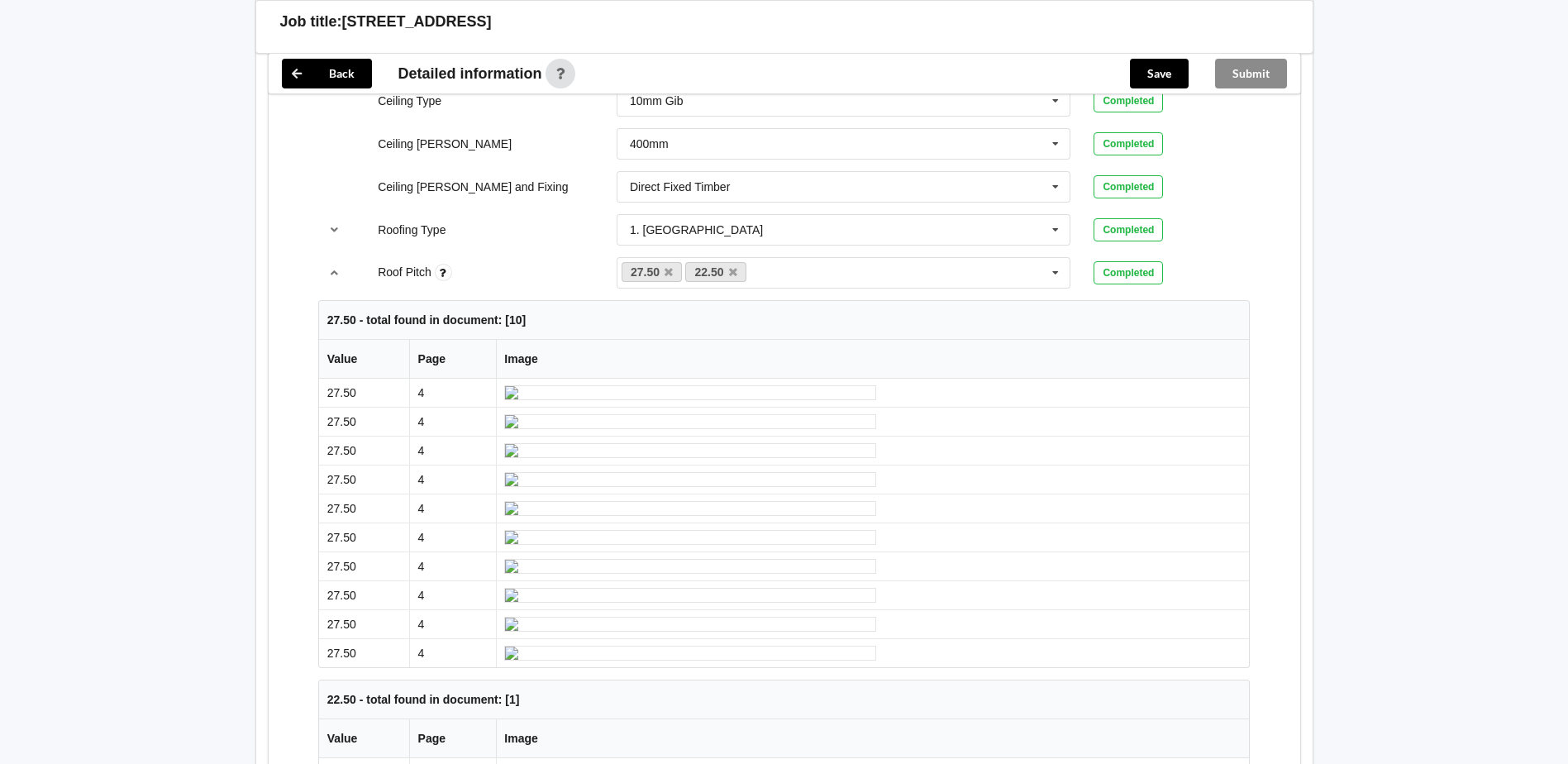
scroll to position [910, 0]
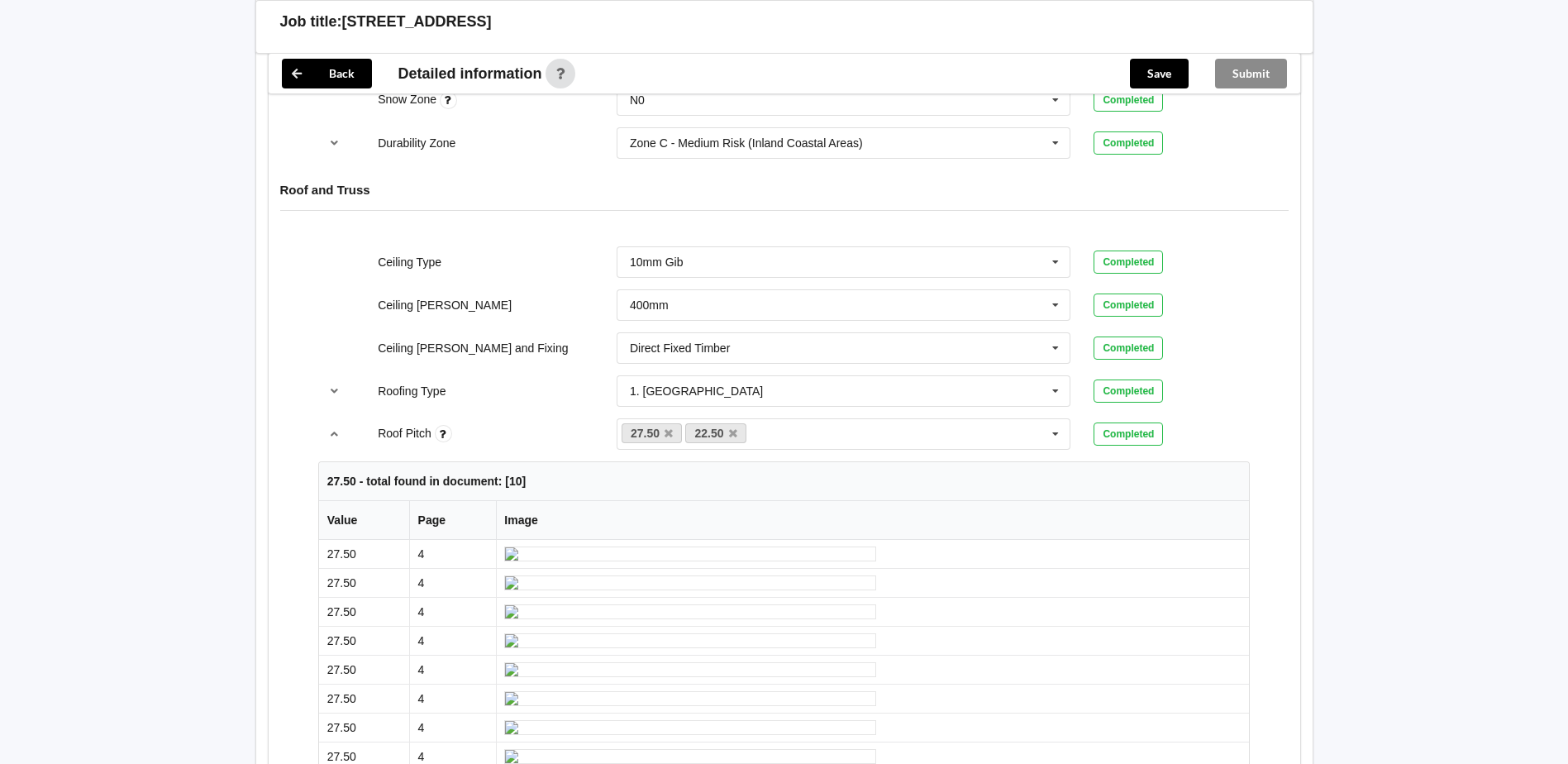
click at [139, 597] on div "Back Delete Job title: 18 Aquamarine Ave Upper Orewa Customer name : Specific c…" at bounding box center [784, 394] width 1568 height 2608
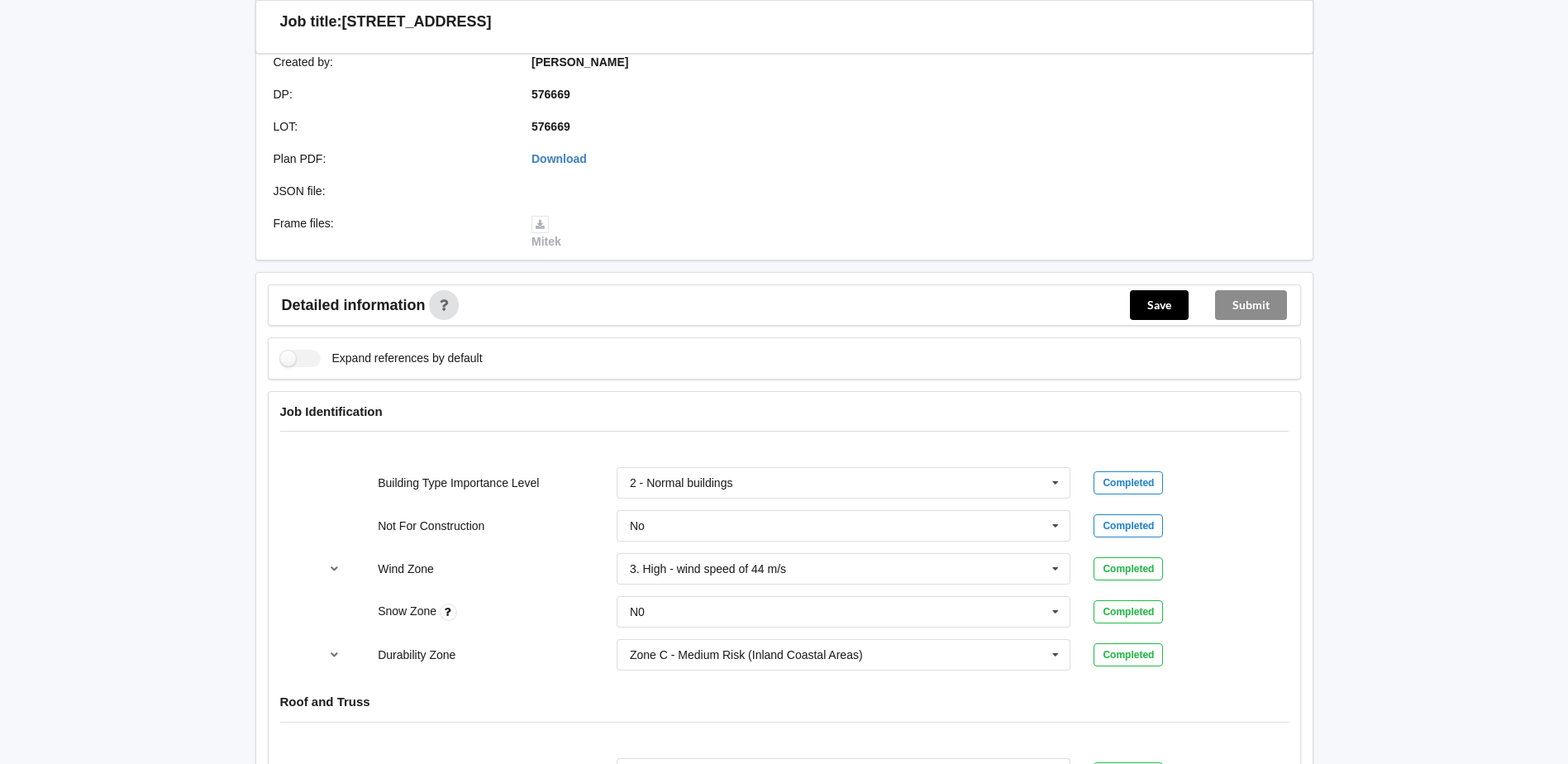
scroll to position [0, 0]
